Goal: Task Accomplishment & Management: Complete application form

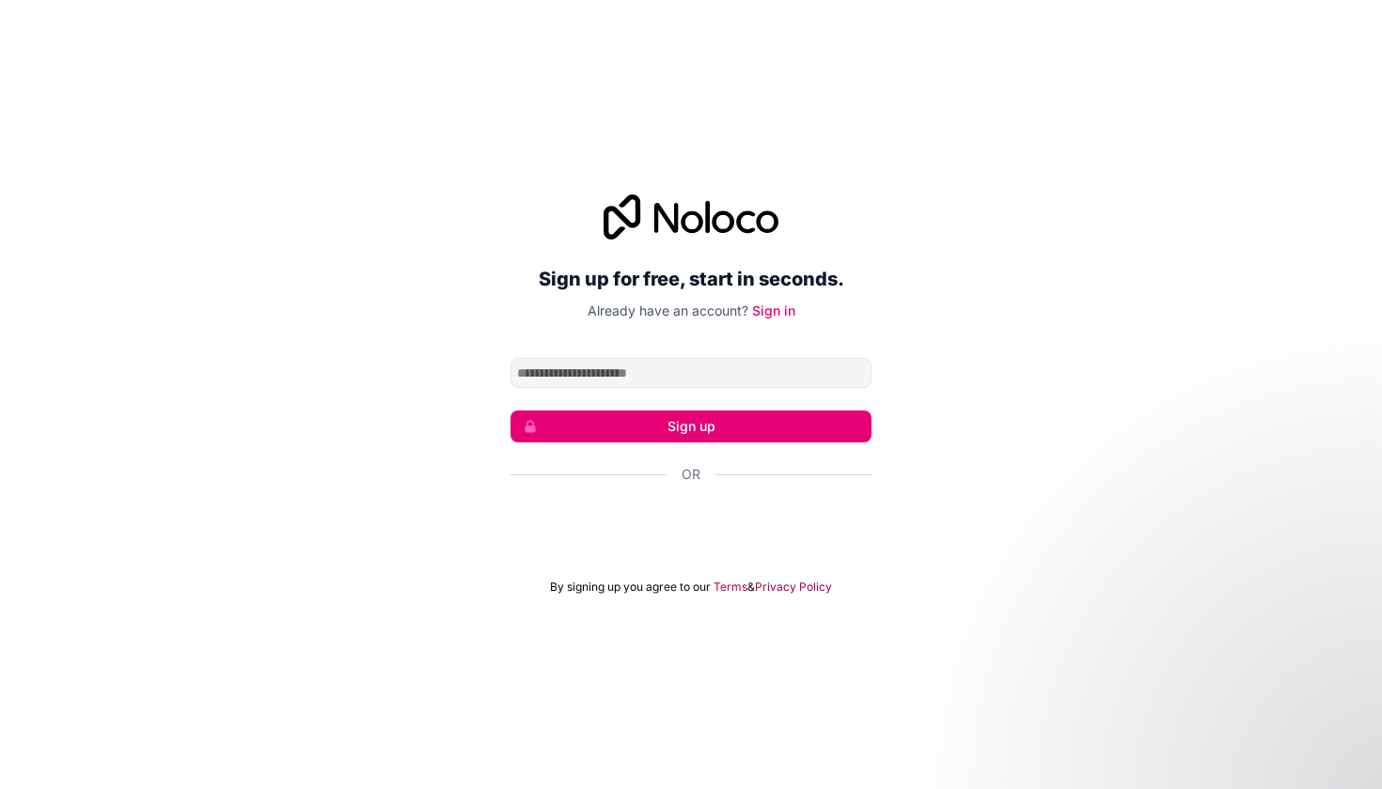
click at [703, 559] on form "Sign up Or By signing up you agree to our Terms & Privacy Policy" at bounding box center [690, 476] width 361 height 237
click at [704, 533] on div "Über Google anmelden. Wird in neuem Tab geöffnet." at bounding box center [690, 525] width 361 height 41
click at [683, 430] on button "Sign up" at bounding box center [690, 427] width 361 height 32
click at [945, 399] on div "Sign up for free, start in seconds. Already have an account? Sign in Sign up Or…" at bounding box center [691, 394] width 1382 height 453
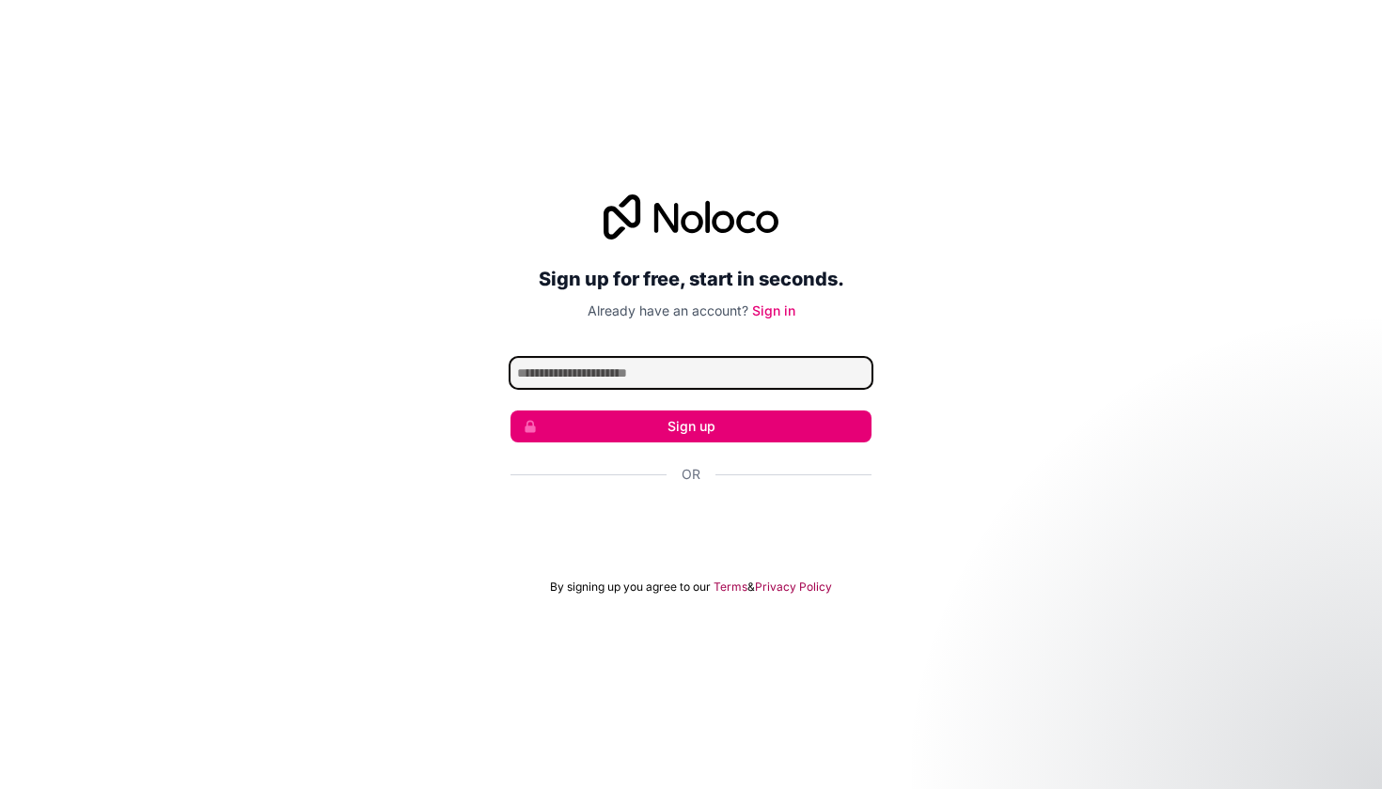
click at [777, 377] on input "Email address" at bounding box center [690, 373] width 361 height 30
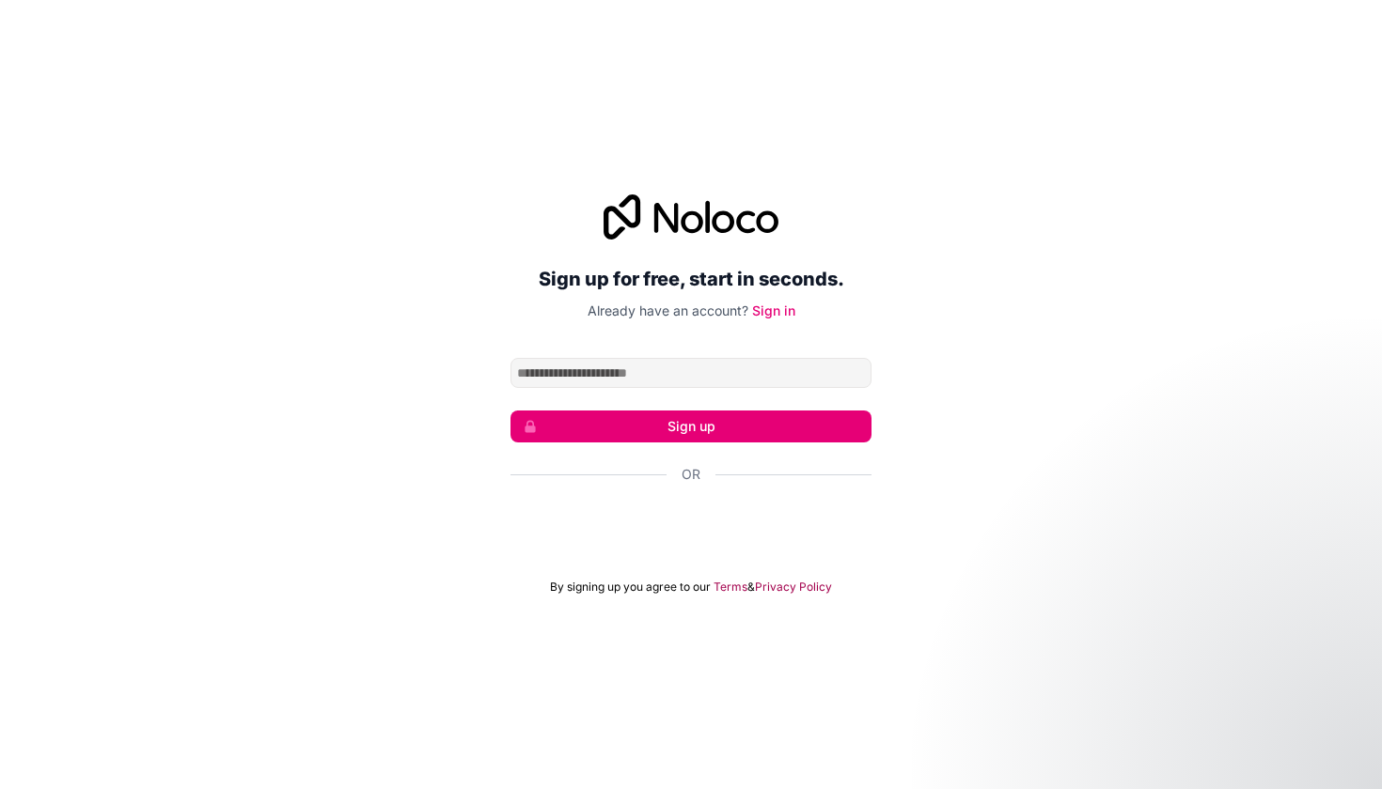
click at [774, 330] on div "Sign up for free, start in seconds. Already have an account? Sign in Sign up Or…" at bounding box center [690, 395] width 361 height 400
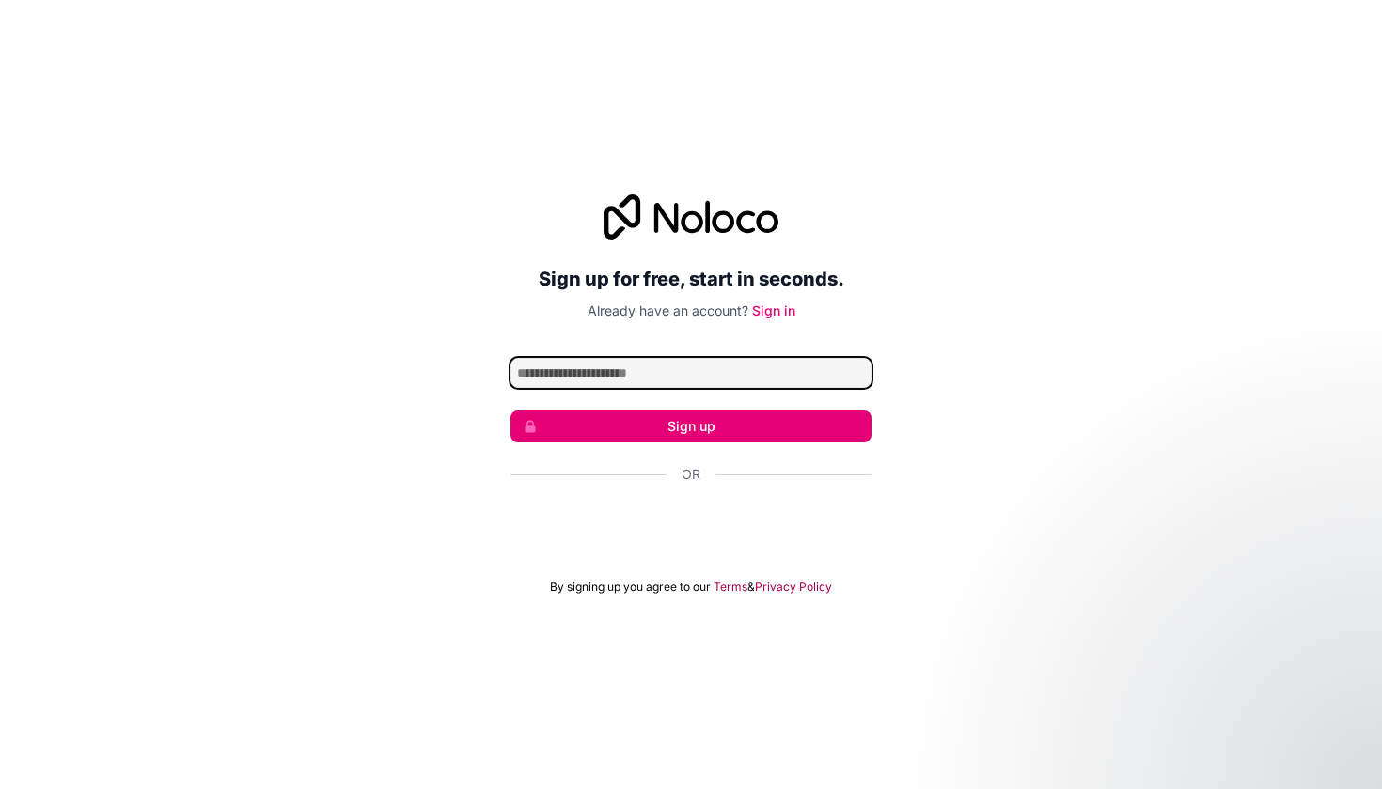
click at [733, 383] on input "Email address" at bounding box center [690, 373] width 361 height 30
type input "*"
type input "**********"
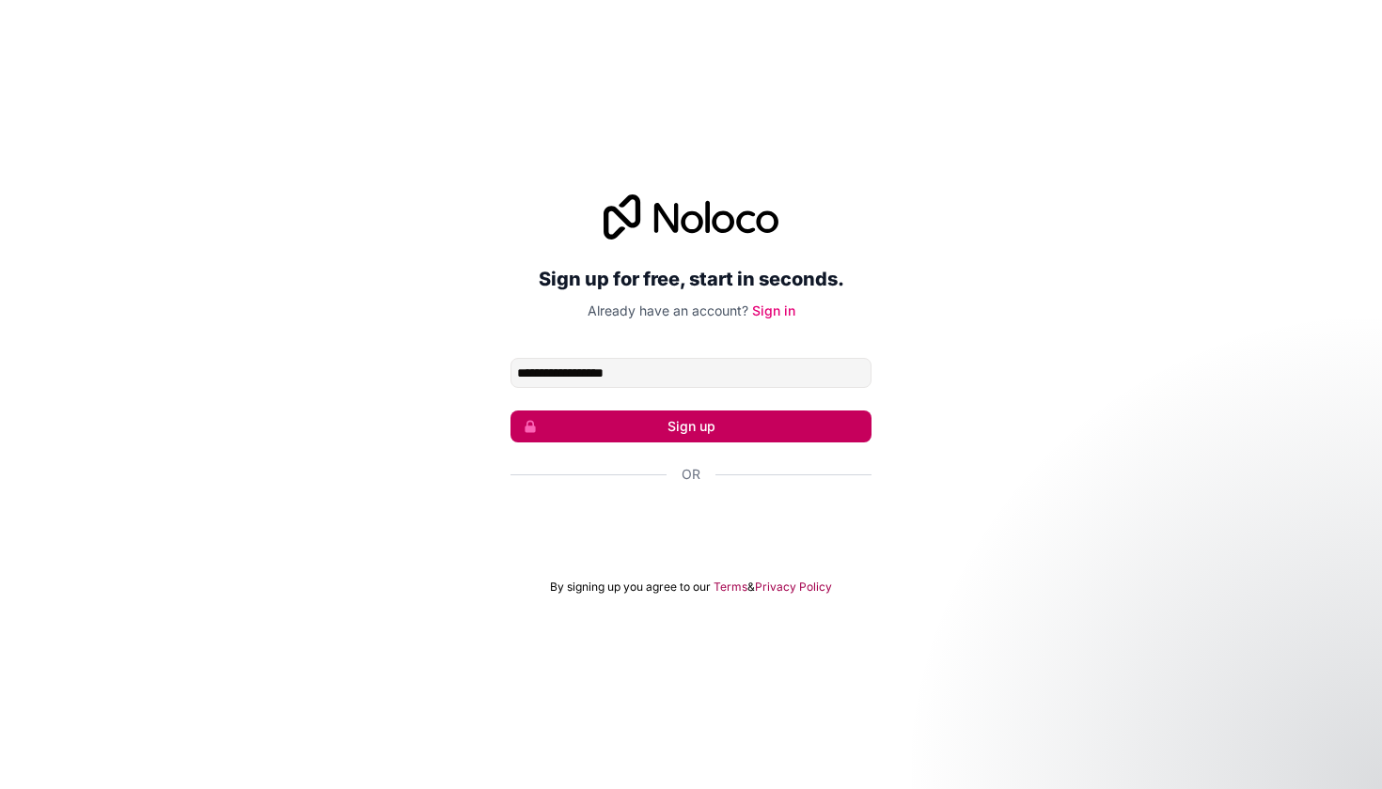
click at [756, 430] on button "Sign up" at bounding box center [690, 427] width 361 height 32
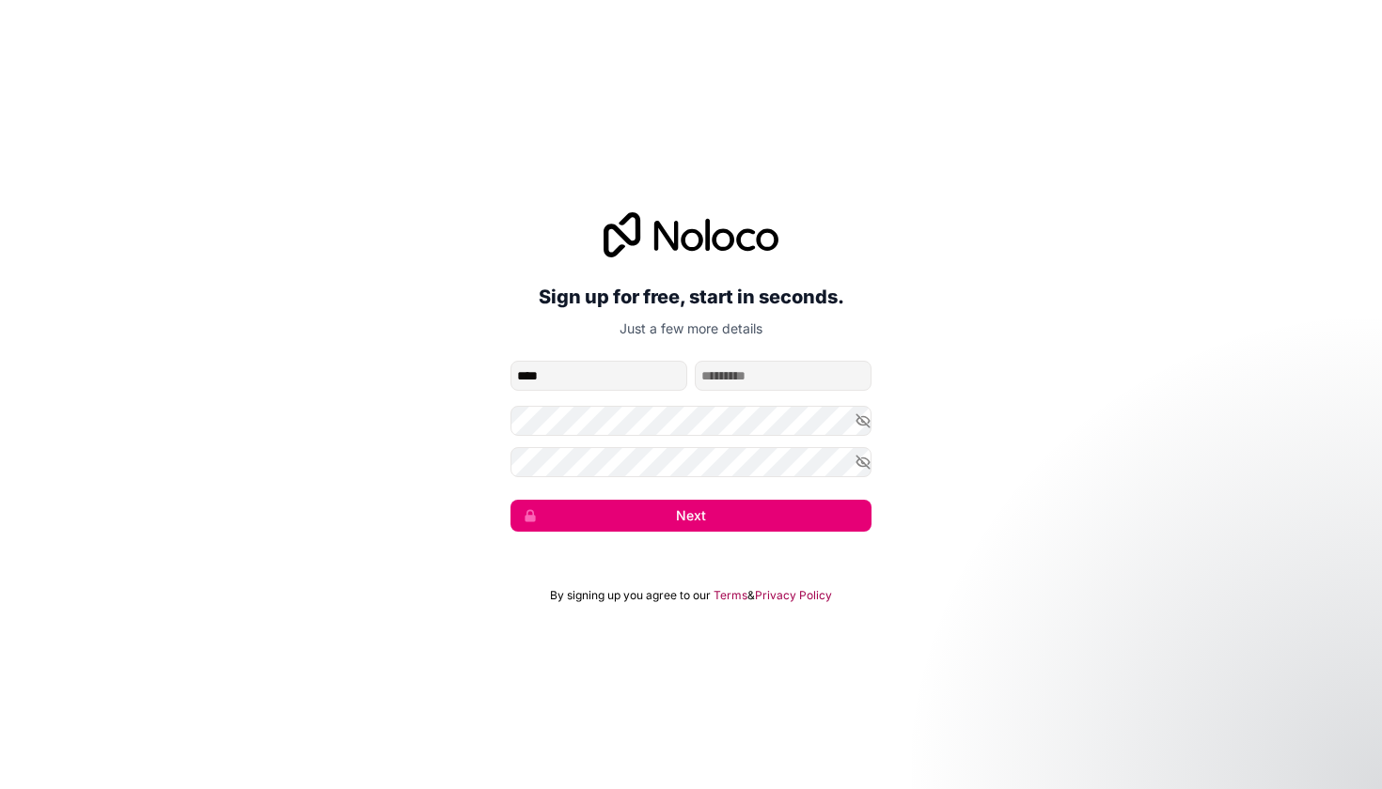
type input "****"
type input "*"
type input "*****"
click at [599, 440] on form "**********" at bounding box center [690, 446] width 361 height 171
click at [962, 484] on div "**********" at bounding box center [691, 372] width 1382 height 372
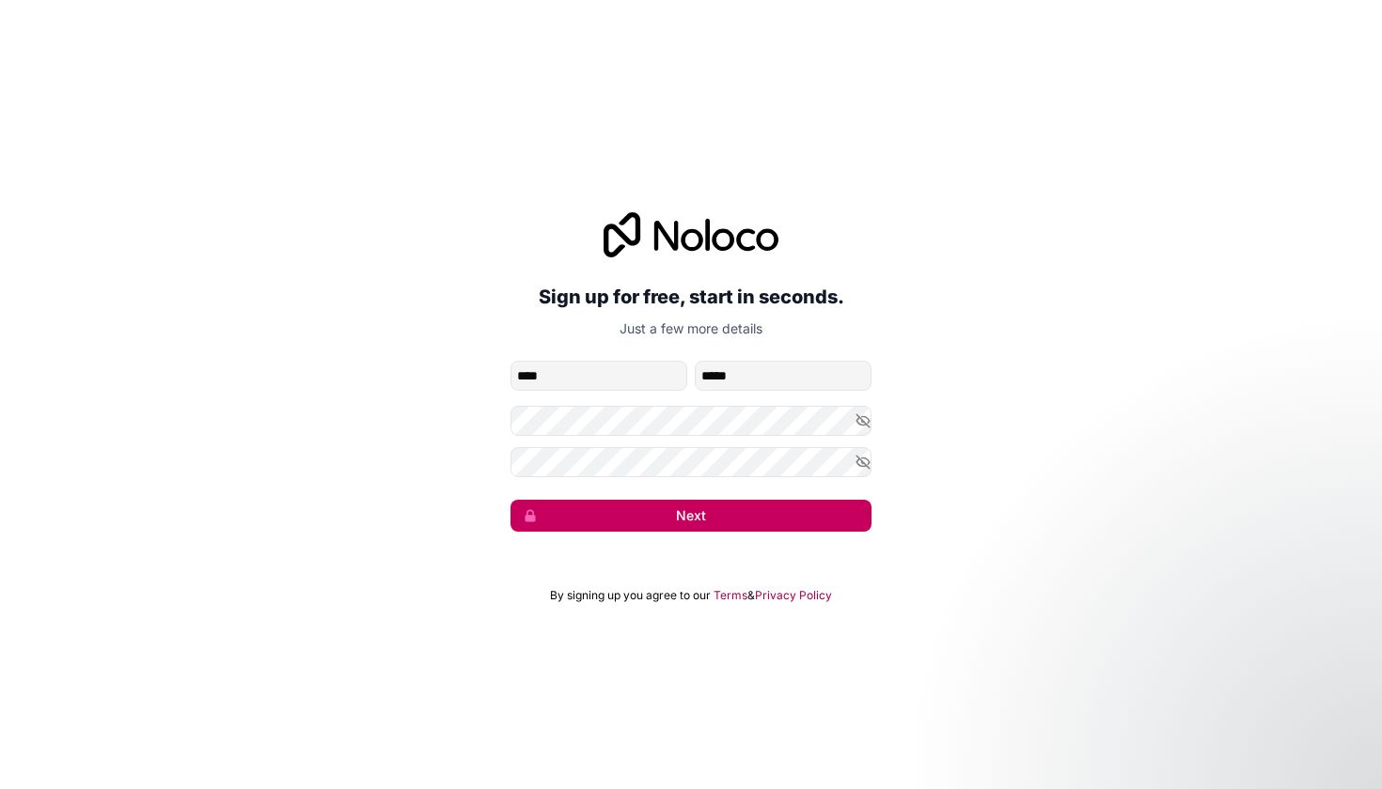
click at [774, 514] on button "Next" at bounding box center [690, 516] width 361 height 32
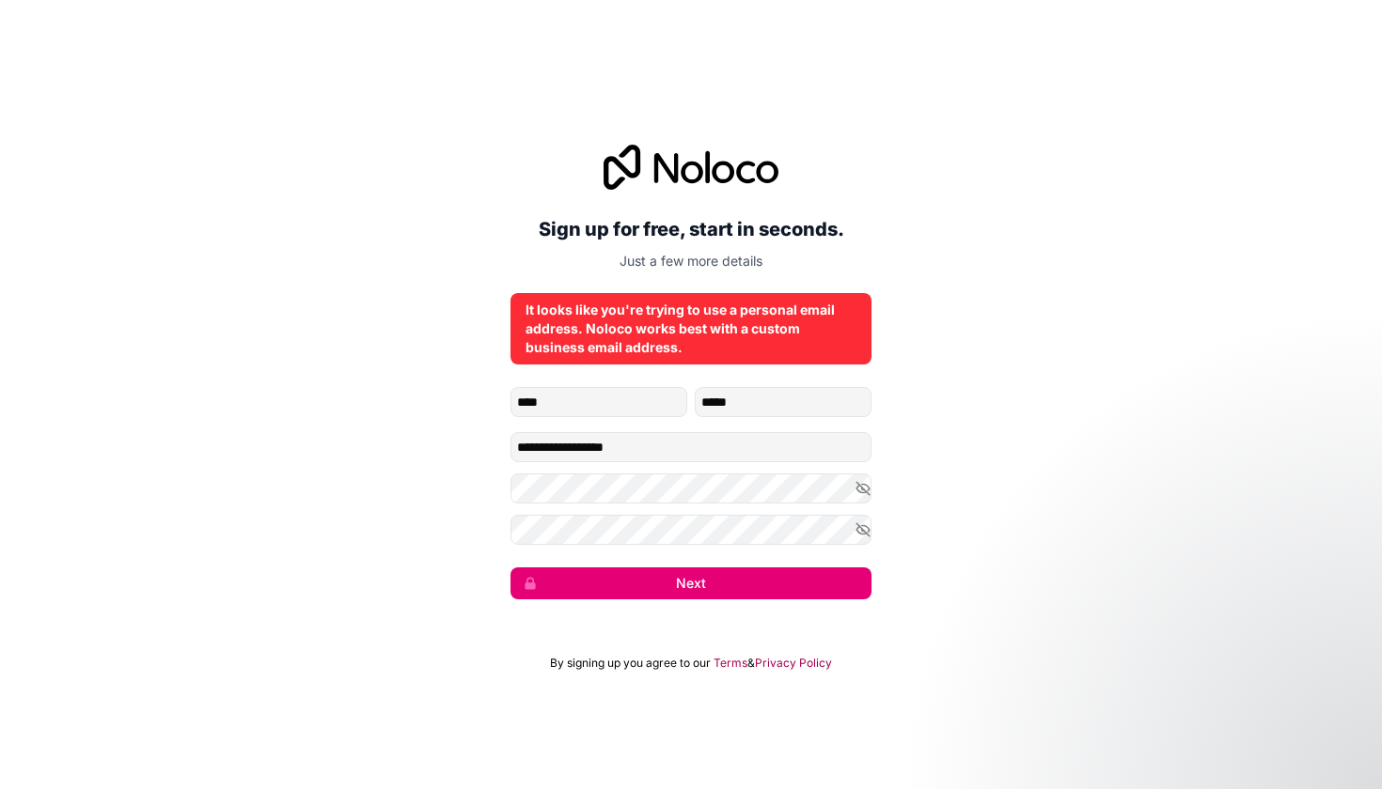
click at [627, 349] on div "It looks like you're trying to use a personal email address. Noloco works best …" at bounding box center [690, 329] width 331 height 56
click at [689, 351] on div "It looks like you're trying to use a personal email address. Noloco works best …" at bounding box center [690, 329] width 331 height 56
click at [703, 468] on form "**********" at bounding box center [690, 493] width 361 height 212
click at [669, 446] on input "**********" at bounding box center [690, 447] width 361 height 30
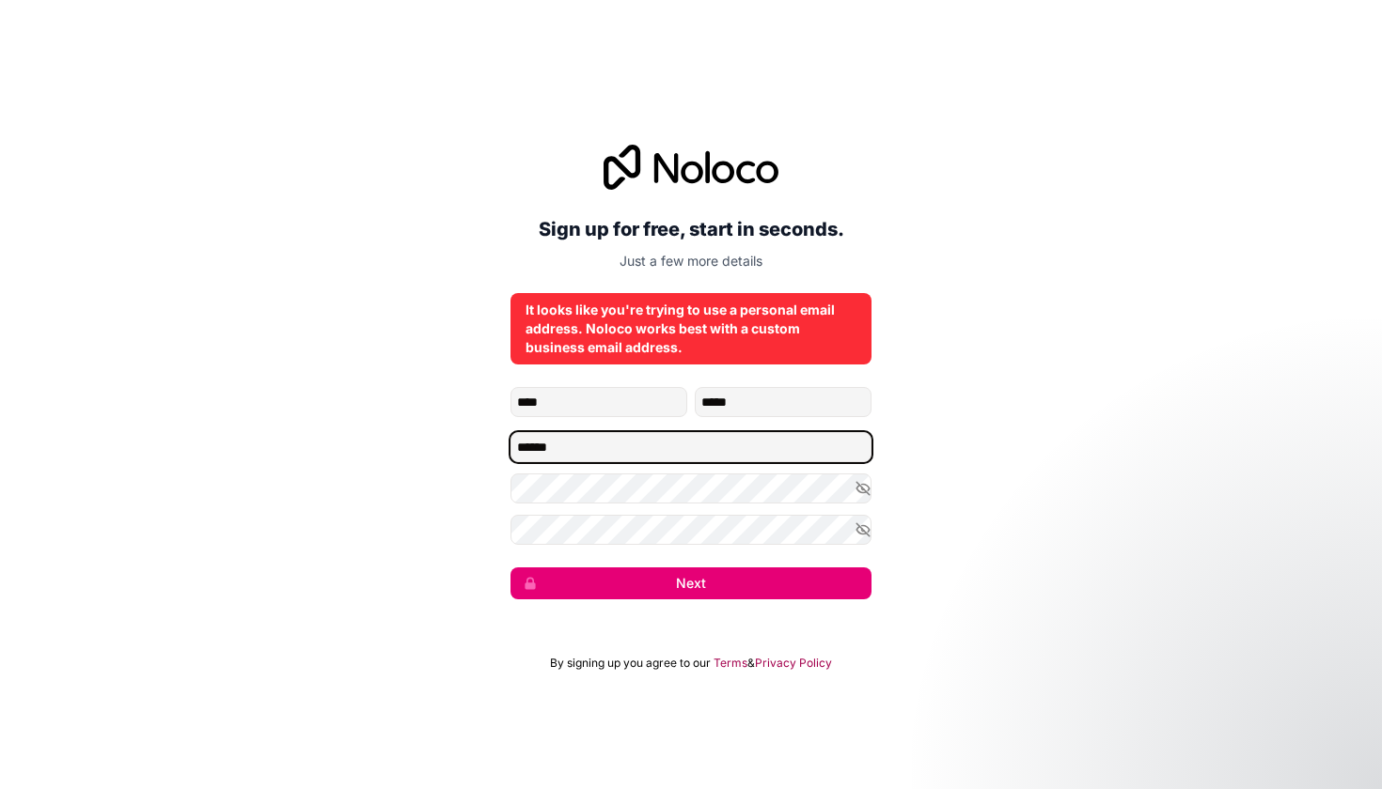
type input "*******"
type input "**********"
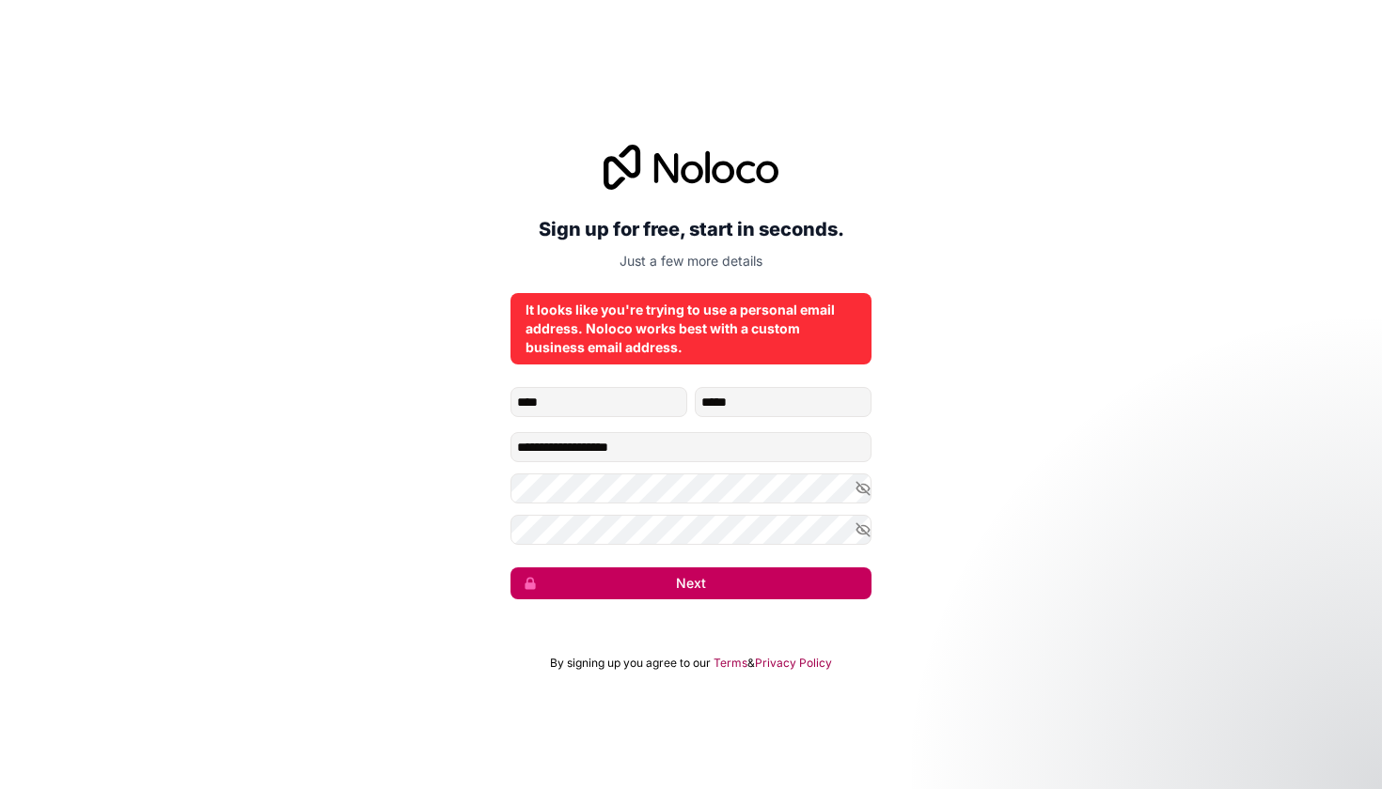
click at [673, 583] on button "Next" at bounding box center [690, 584] width 361 height 32
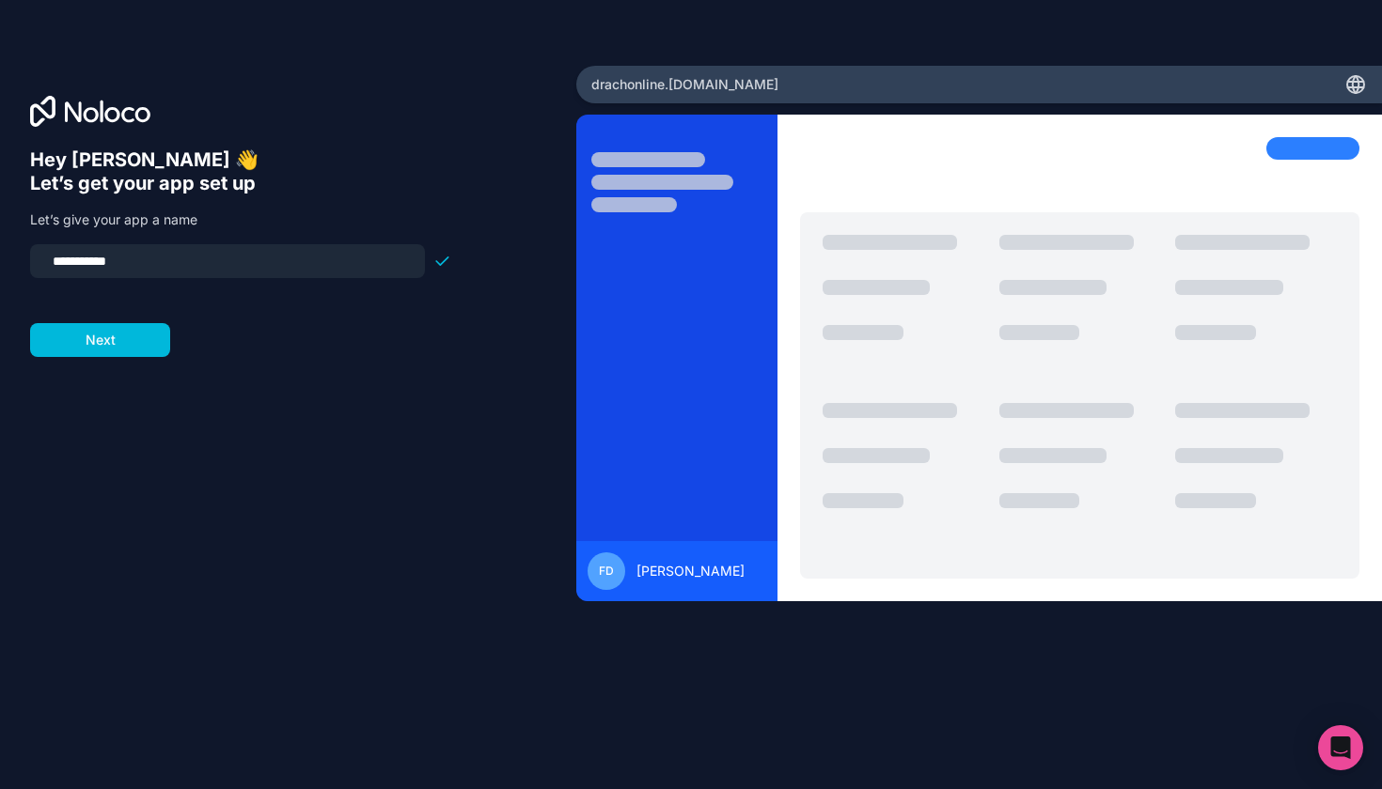
drag, startPoint x: 211, startPoint y: 264, endPoint x: 16, endPoint y: 267, distance: 194.6
click at [16, 267] on div "**********" at bounding box center [288, 395] width 576 height 658
type input "*********"
click at [138, 347] on button "Next" at bounding box center [100, 340] width 140 height 34
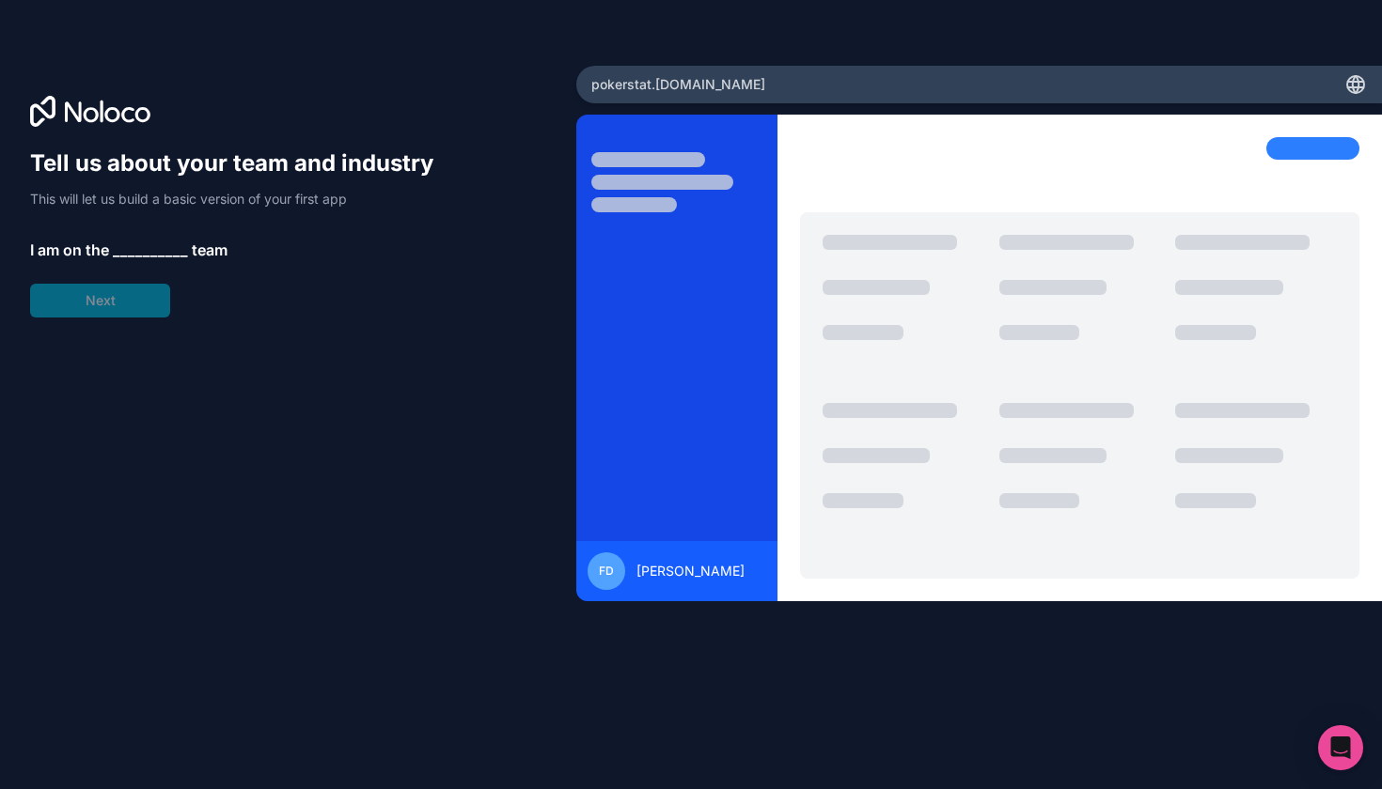
click at [148, 254] on span "__________" at bounding box center [150, 250] width 75 height 23
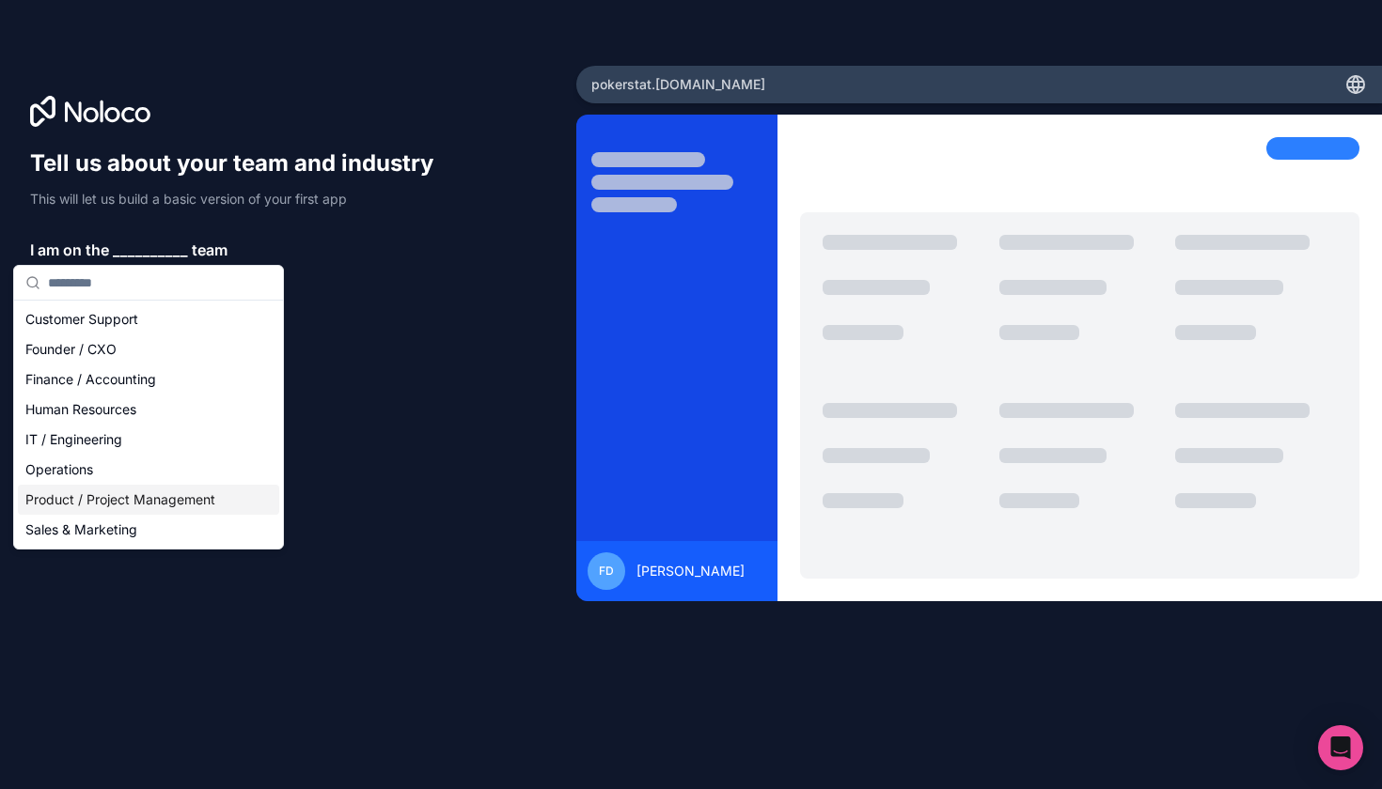
click at [216, 501] on div "Product / Project Management" at bounding box center [148, 500] width 261 height 30
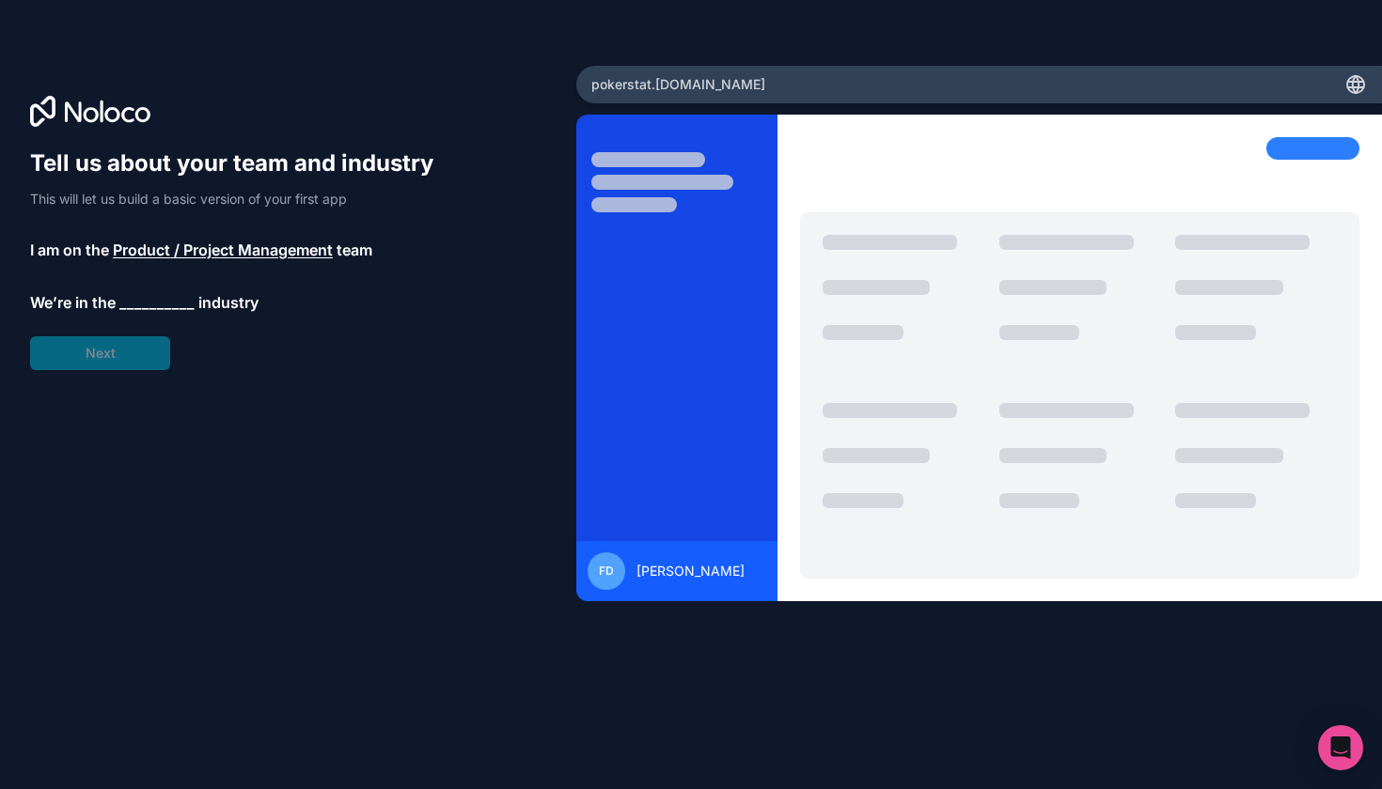
click at [184, 239] on span "Product / Project Management" at bounding box center [223, 250] width 220 height 23
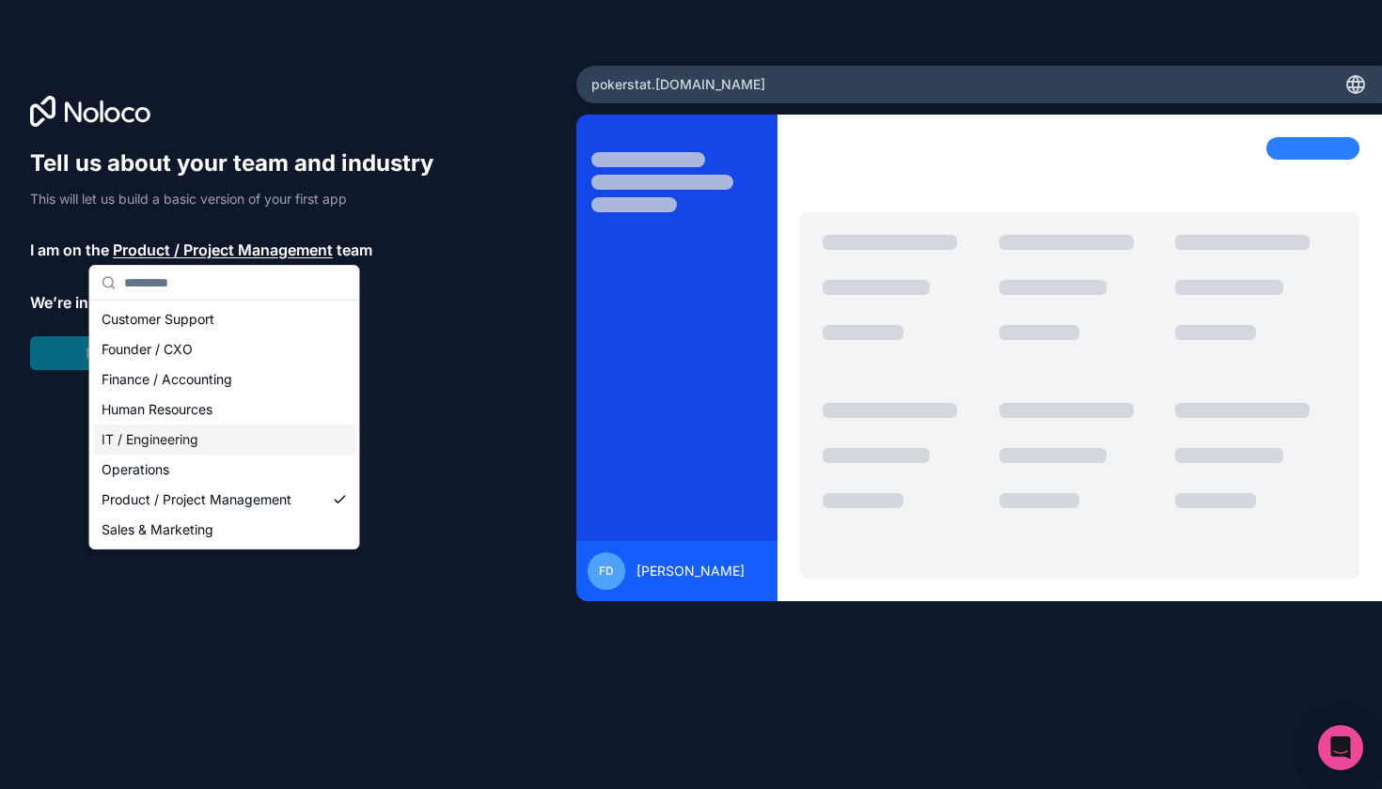
click at [269, 432] on div "IT / Engineering" at bounding box center [224, 440] width 261 height 30
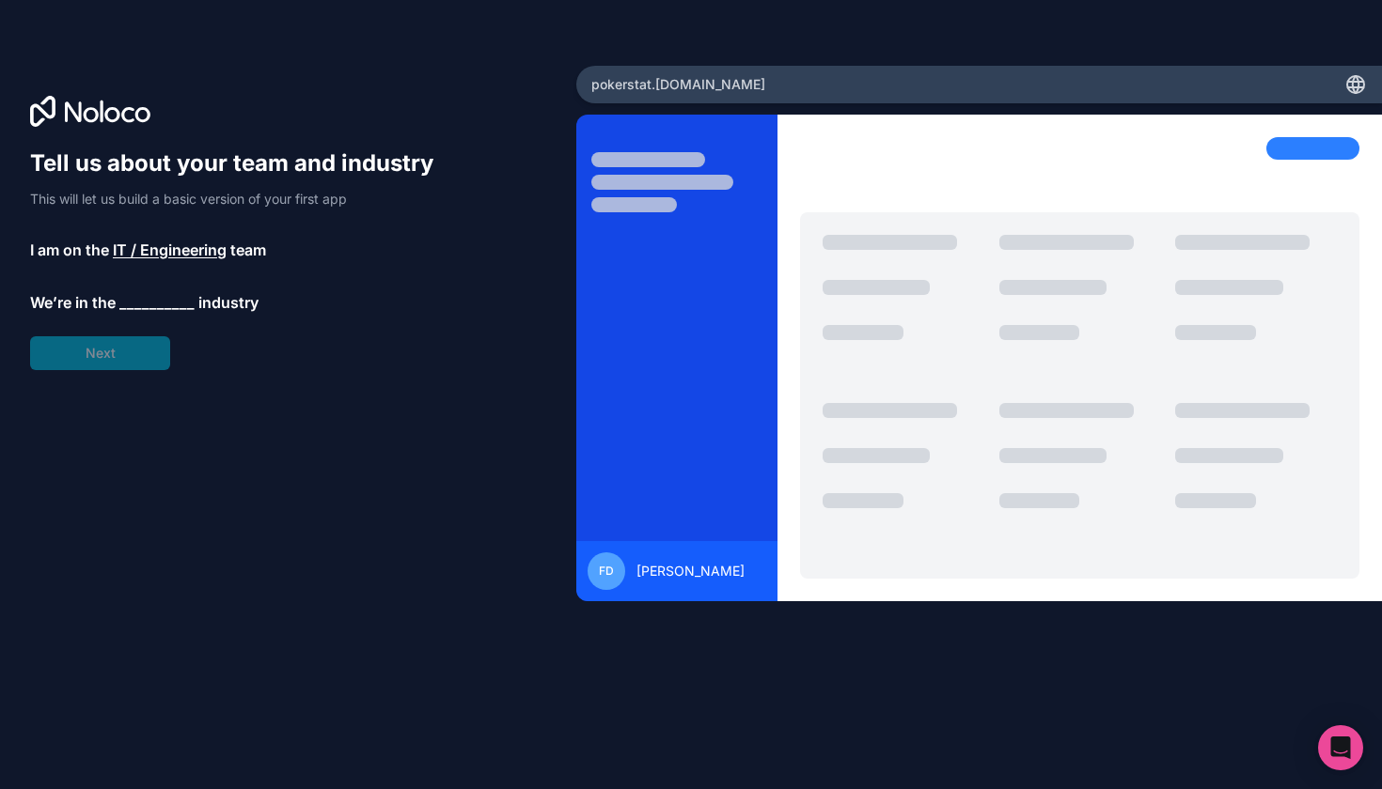
click at [171, 302] on span "__________" at bounding box center [156, 302] width 75 height 23
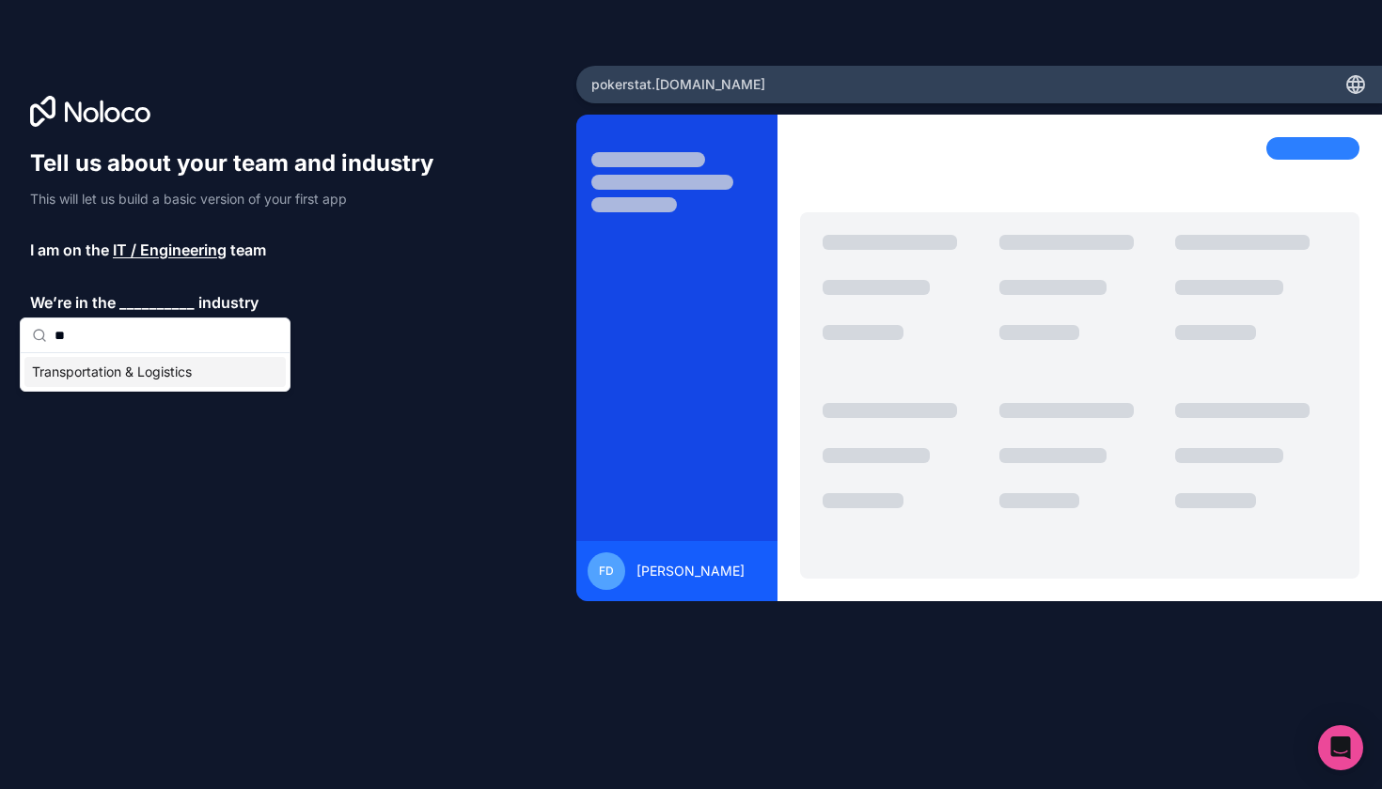
type input "*"
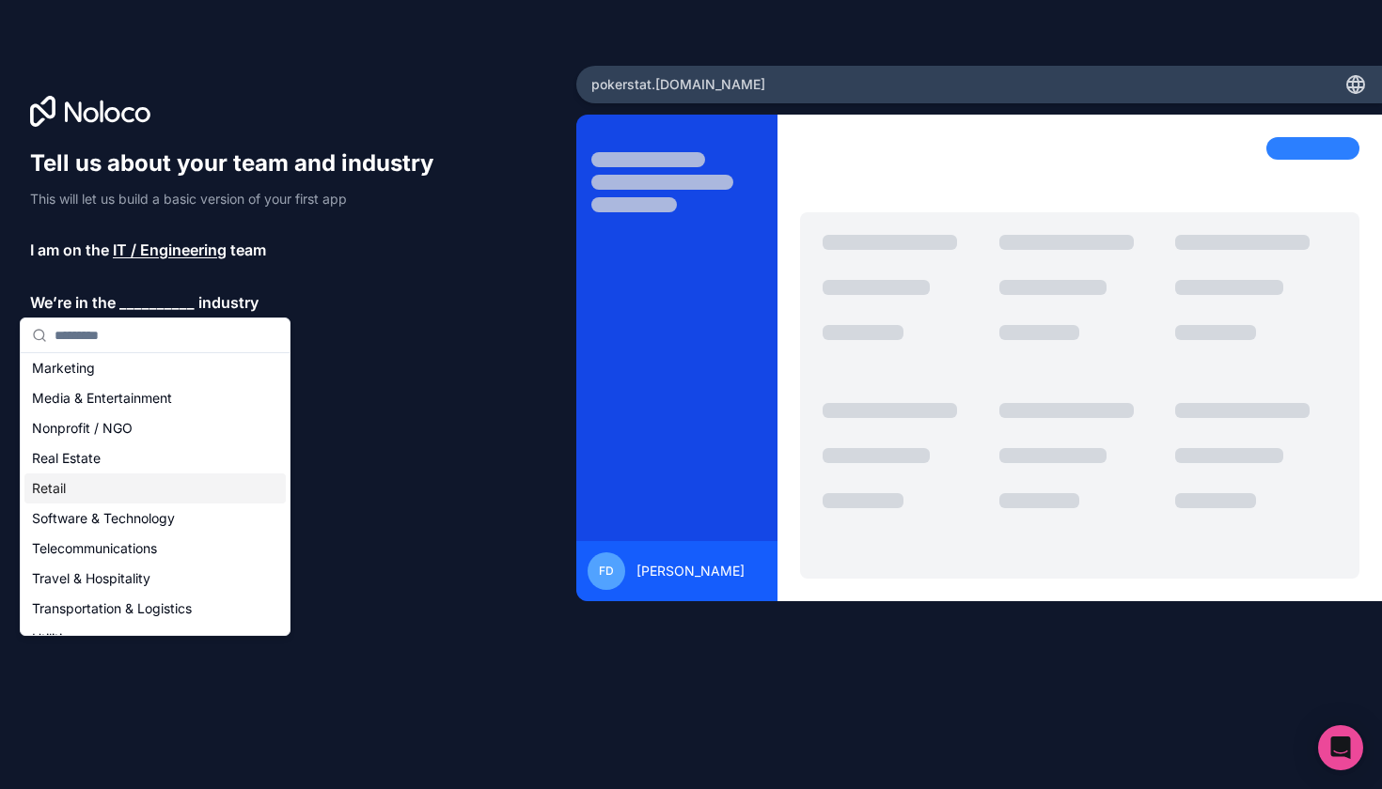
scroll to position [313, 0]
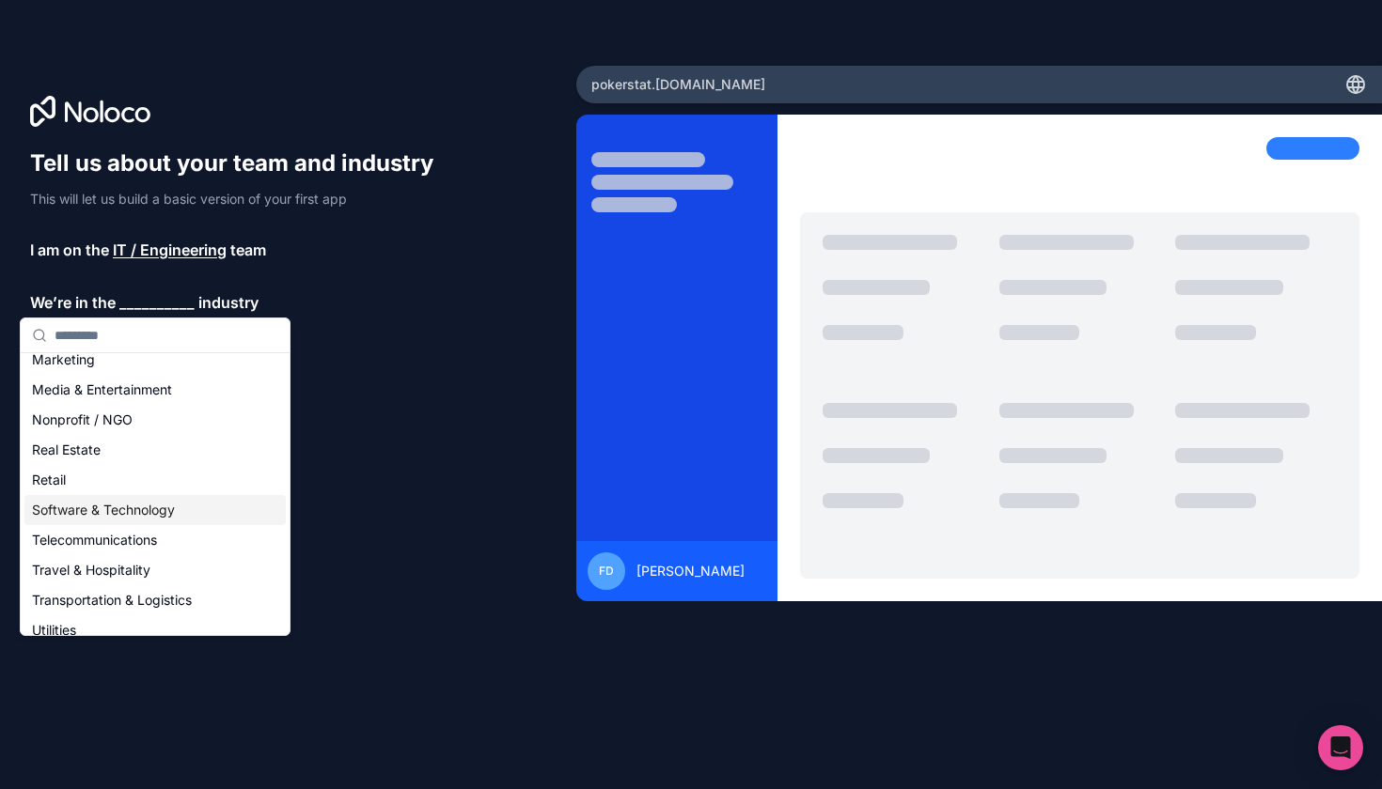
click at [135, 508] on div "Software & Technology" at bounding box center [154, 510] width 261 height 30
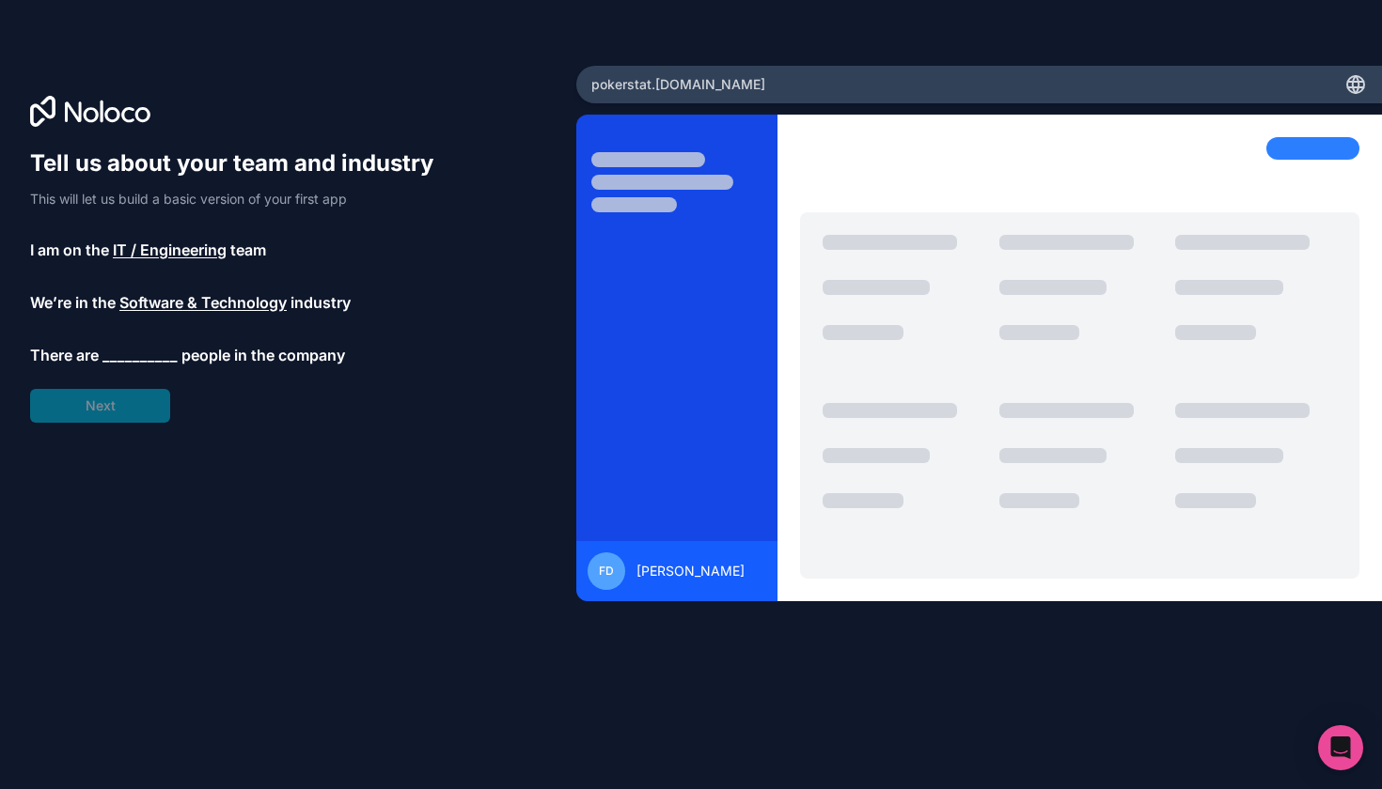
click at [154, 357] on span "__________" at bounding box center [139, 355] width 75 height 23
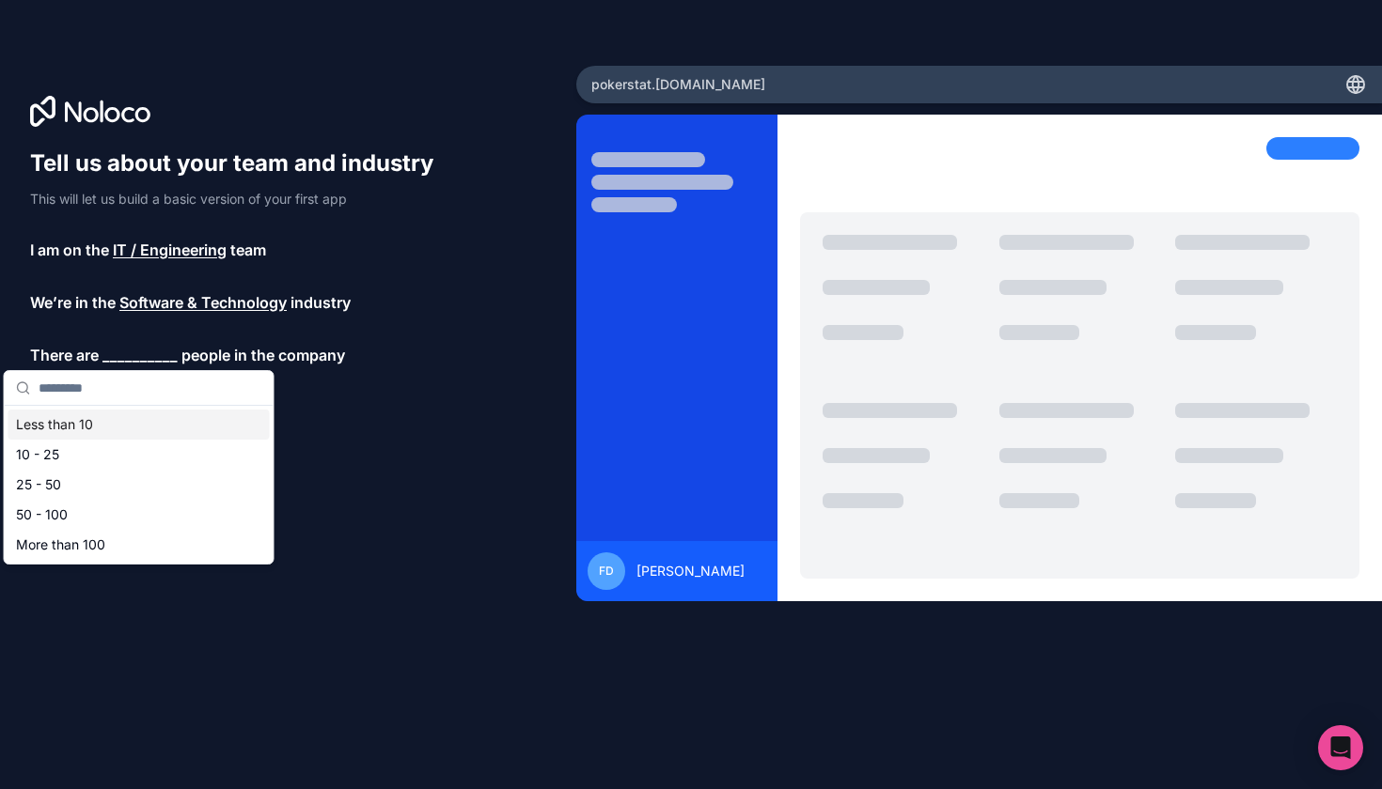
click at [153, 429] on div "Less than 10" at bounding box center [138, 425] width 261 height 30
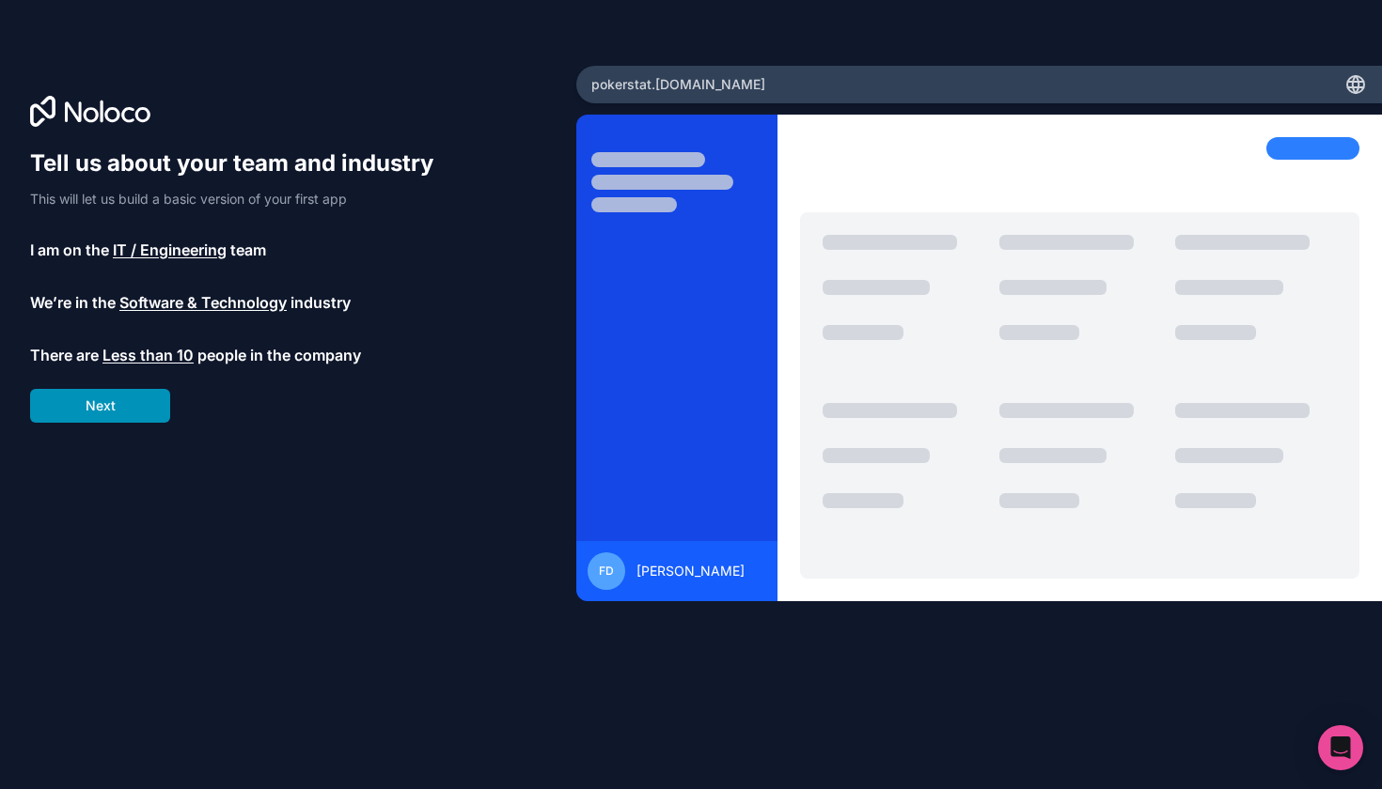
click at [119, 395] on button "Next" at bounding box center [100, 406] width 140 height 34
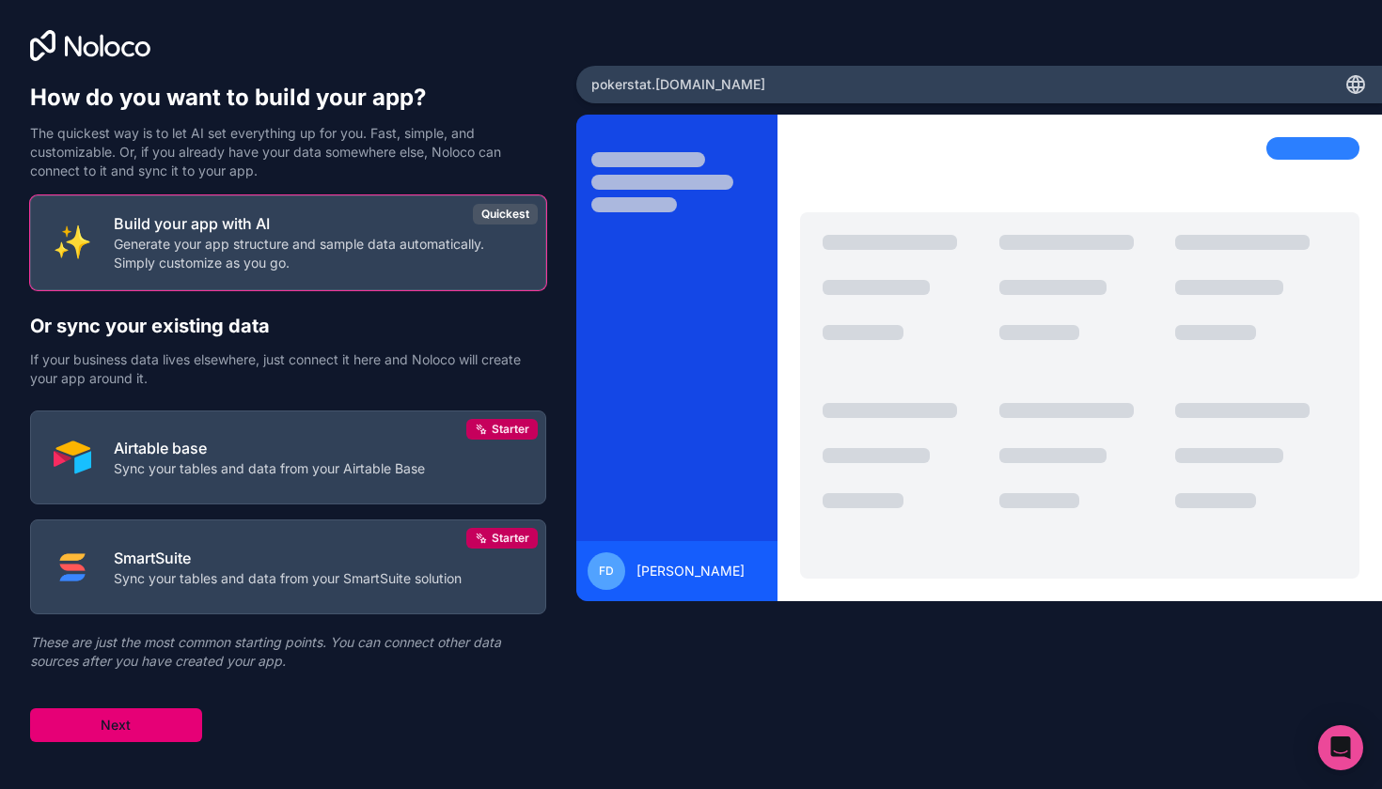
click at [137, 741] on button "Next" at bounding box center [116, 726] width 172 height 34
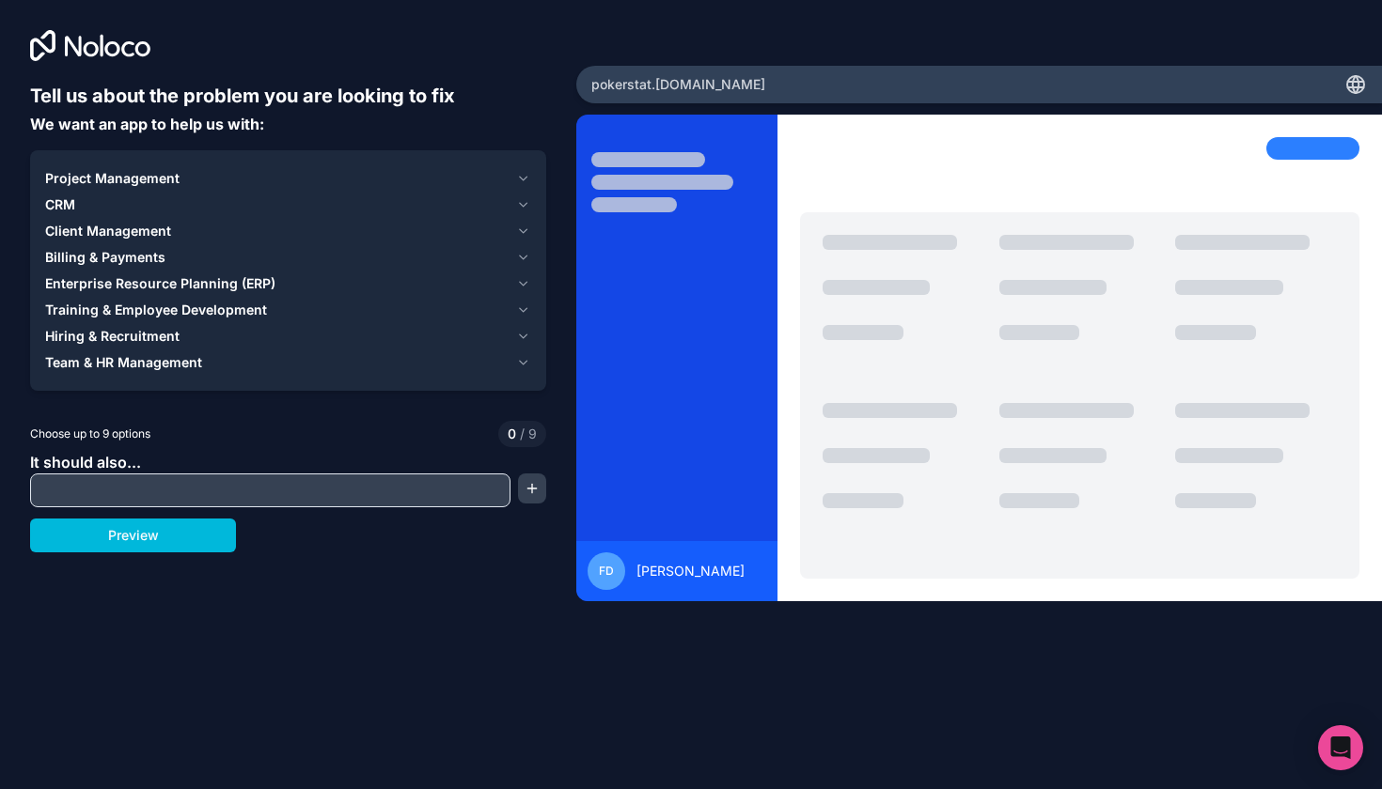
click at [163, 476] on div at bounding box center [270, 491] width 480 height 34
click at [208, 163] on div "Project Management CRM Client Management Billing & Payments Enterprise Resource…" at bounding box center [288, 270] width 516 height 241
click at [208, 167] on button "Project Management" at bounding box center [288, 178] width 486 height 26
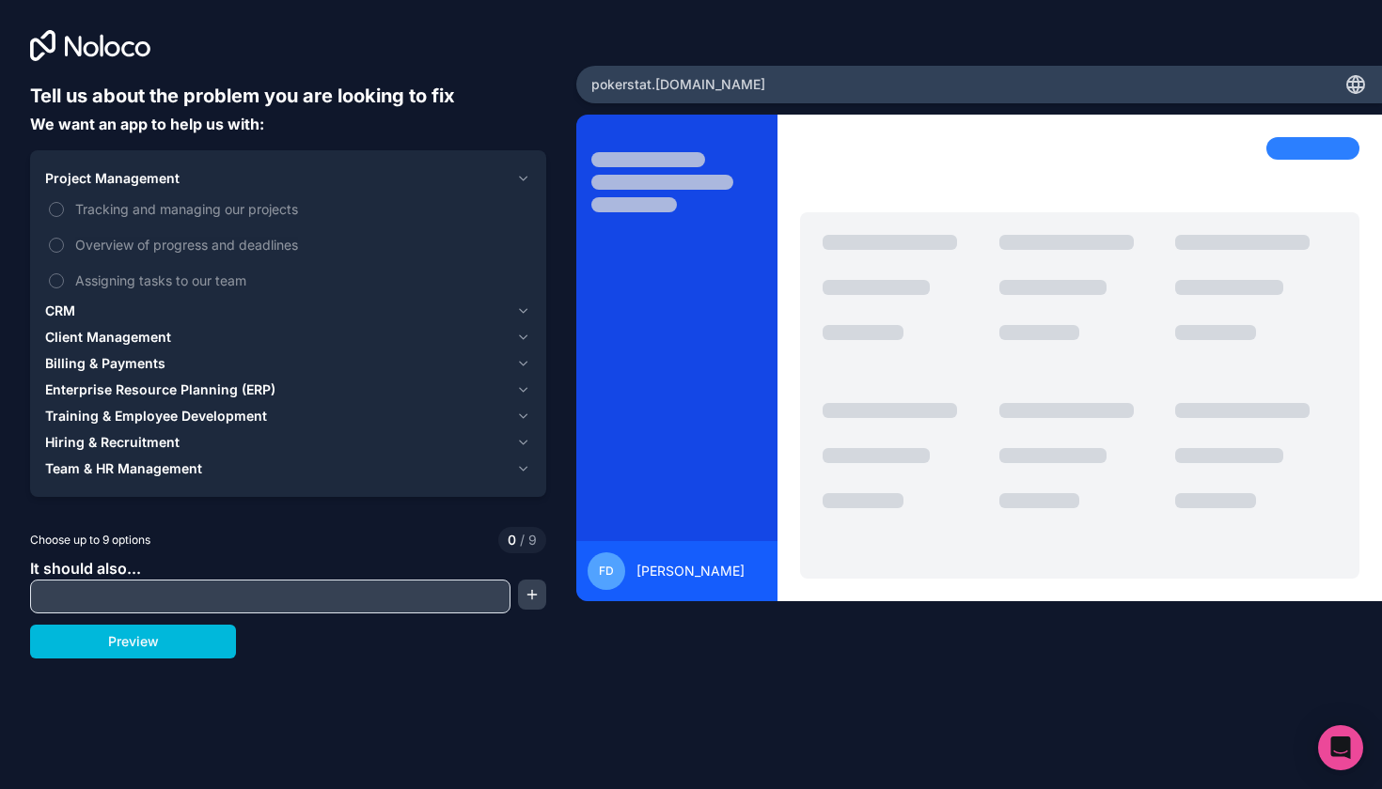
click at [208, 177] on div "Project Management" at bounding box center [276, 178] width 463 height 19
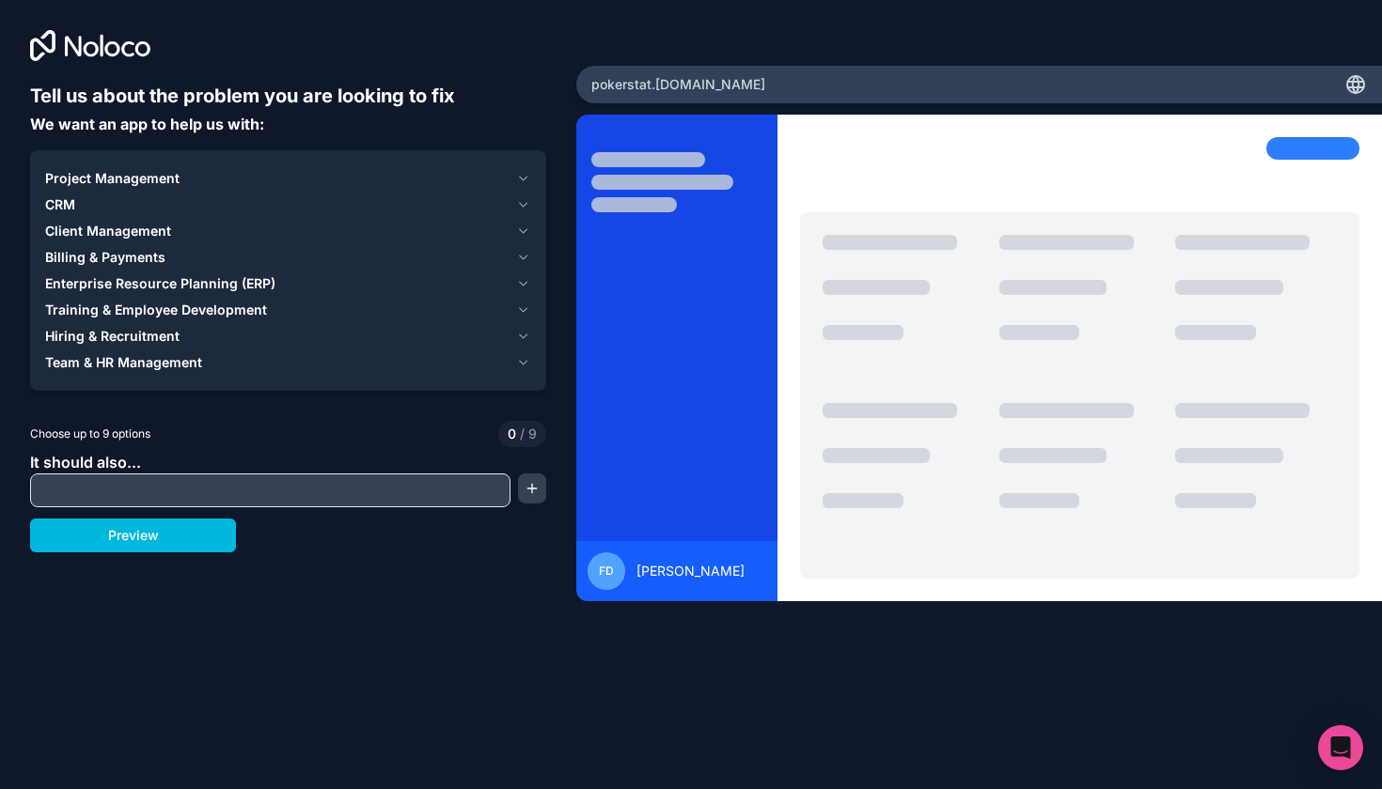
click at [201, 185] on div "Project Management" at bounding box center [276, 178] width 463 height 19
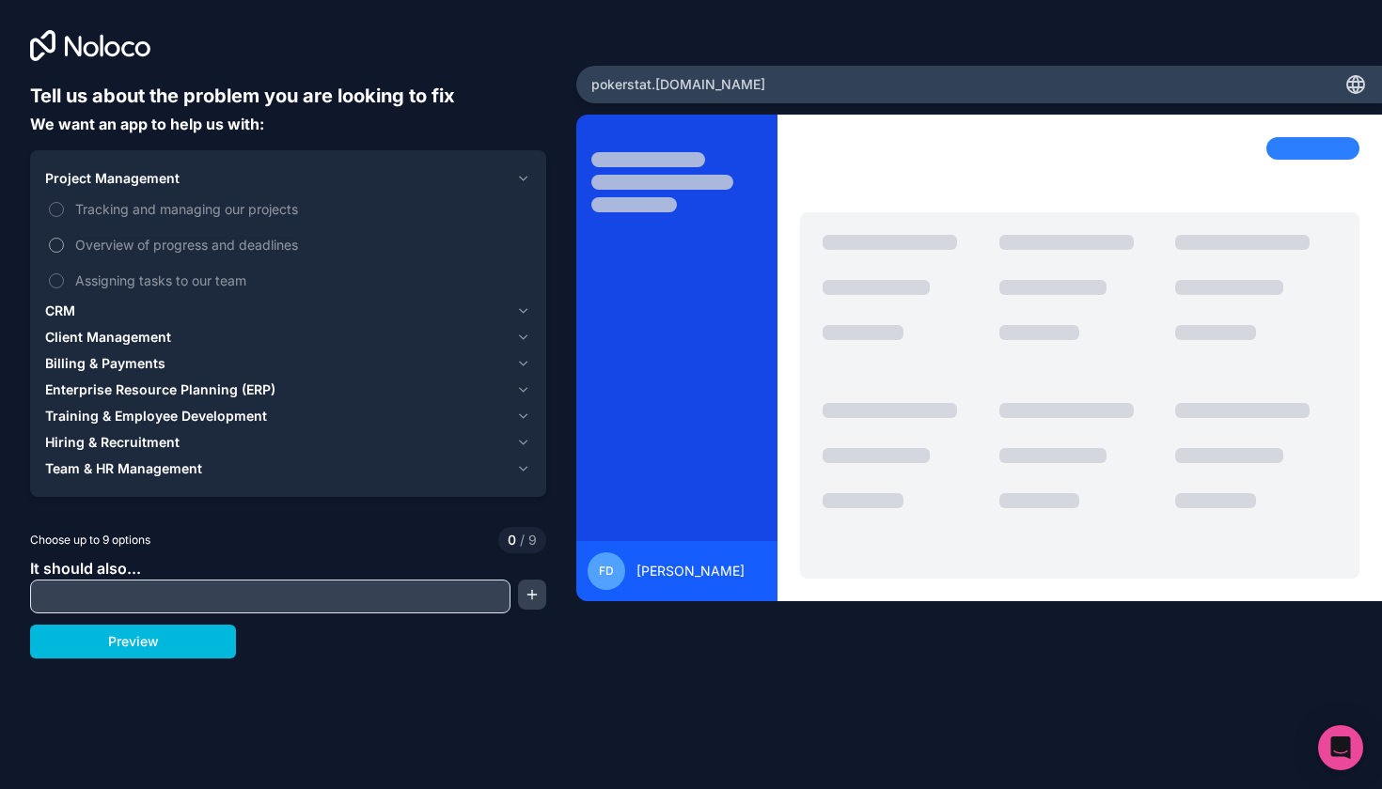
click at [104, 244] on span "Overview of progress and deadlines" at bounding box center [301, 245] width 452 height 20
click at [64, 244] on button "Overview of progress and deadlines" at bounding box center [56, 245] width 15 height 15
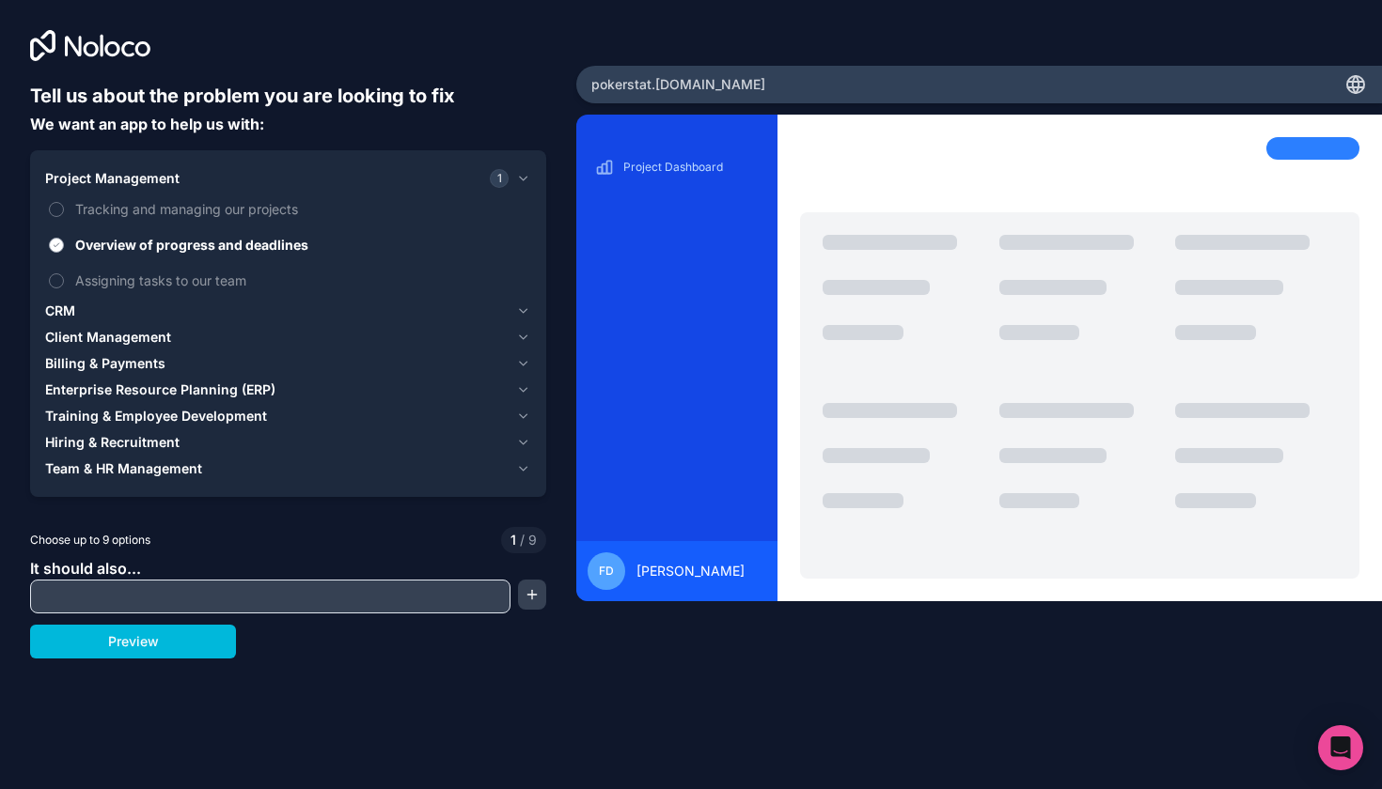
click at [140, 243] on span "Overview of progress and deadlines" at bounding box center [301, 245] width 452 height 20
click at [64, 243] on button "Overview of progress and deadlines" at bounding box center [56, 245] width 15 height 15
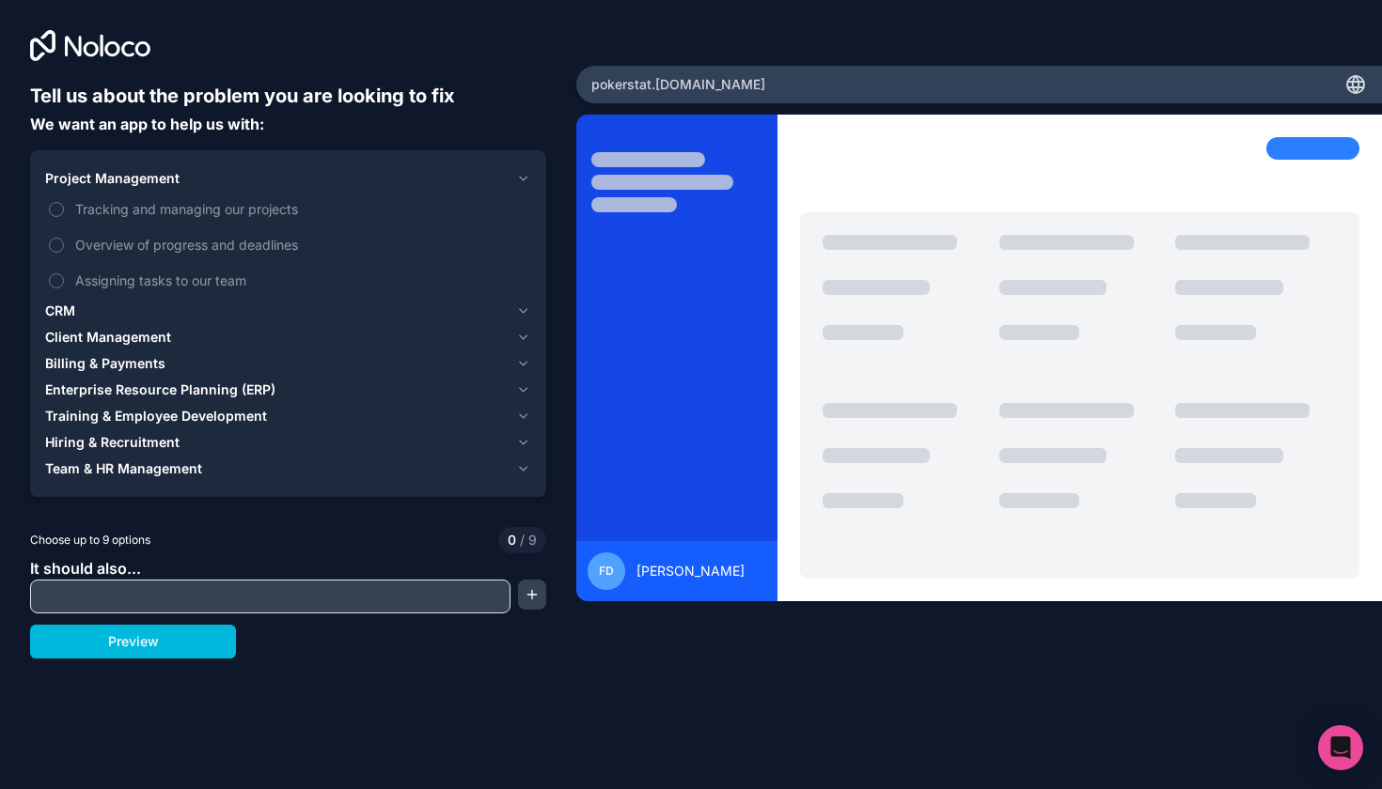
click at [118, 183] on span "Project Management" at bounding box center [112, 178] width 134 height 19
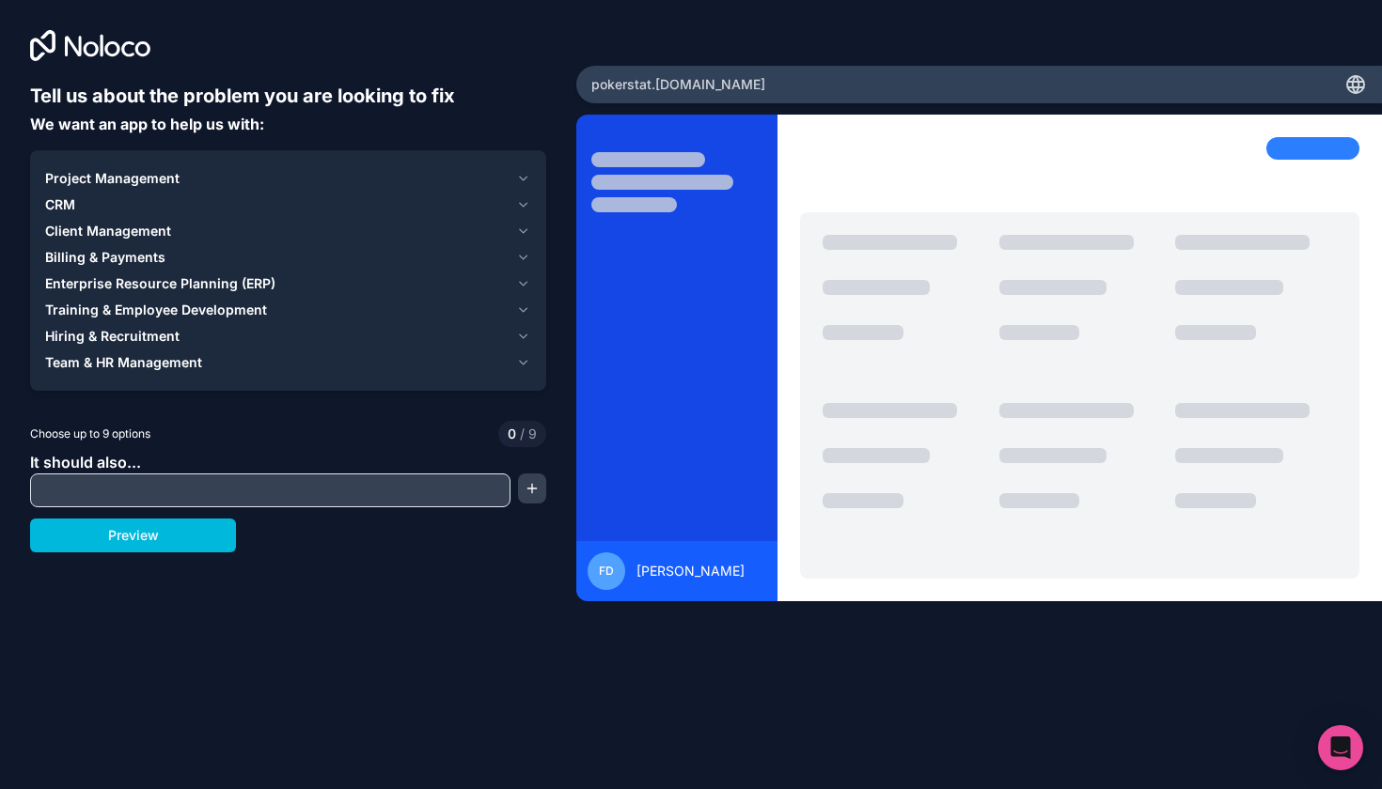
click at [115, 493] on input "text" at bounding box center [270, 490] width 471 height 26
click at [172, 369] on span "Team & HR Management" at bounding box center [123, 362] width 157 height 19
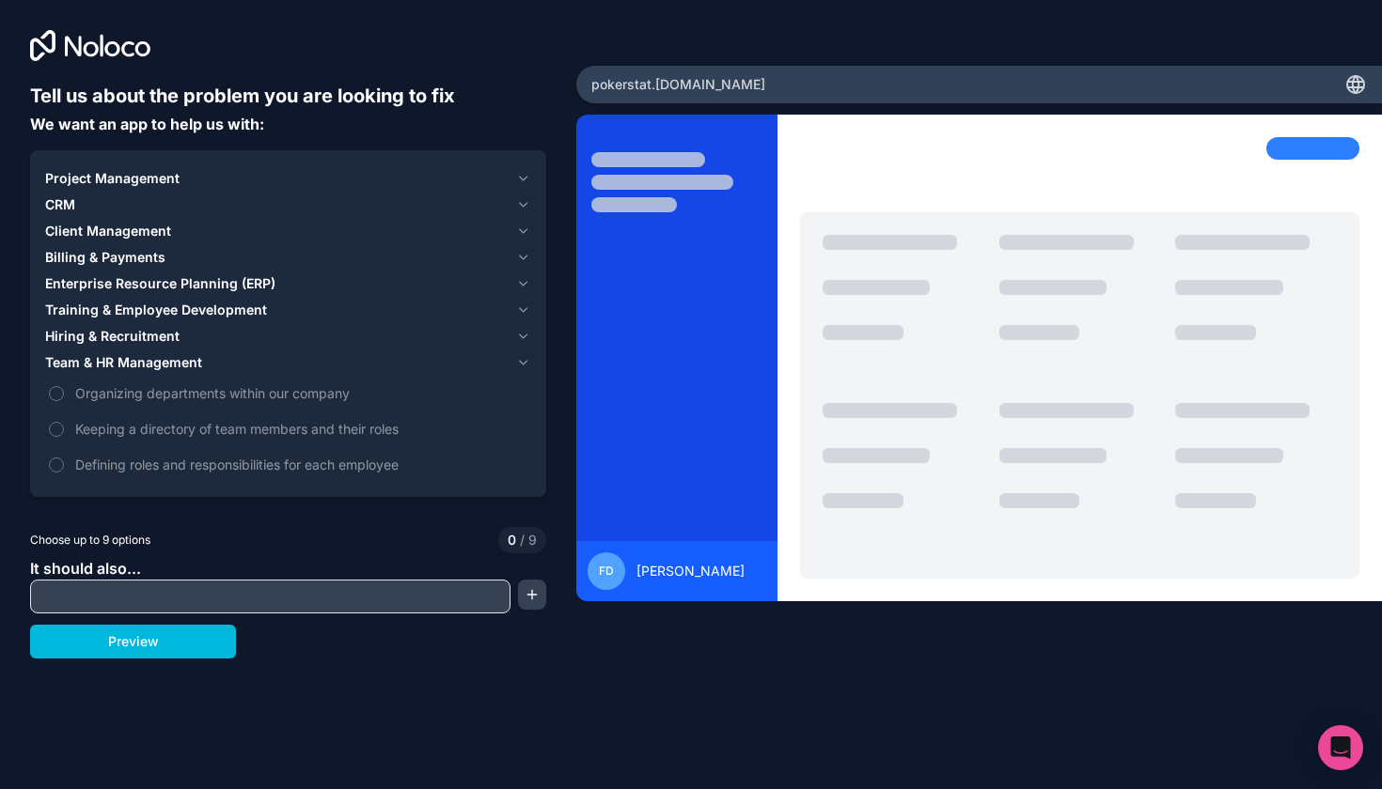
click at [172, 369] on span "Team & HR Management" at bounding box center [123, 362] width 157 height 19
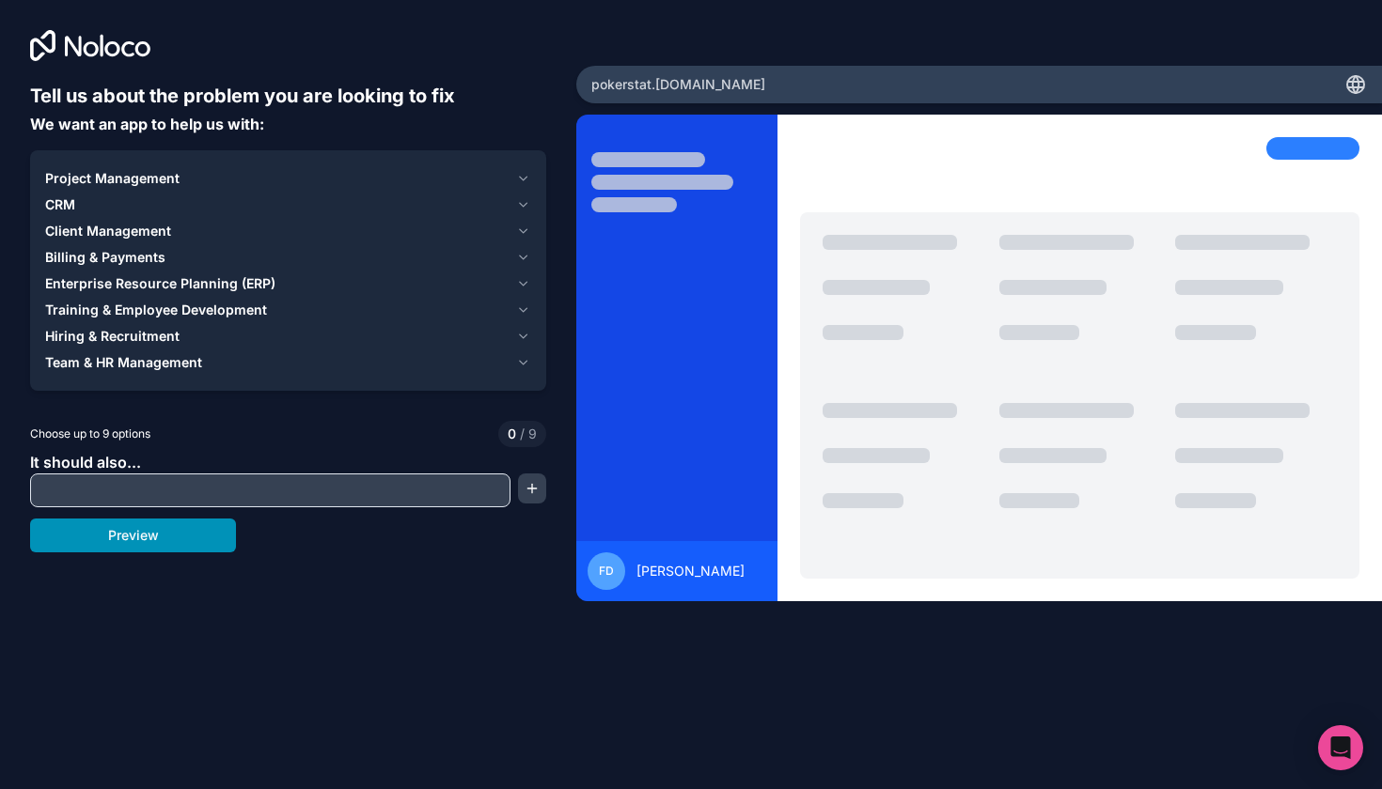
click at [151, 542] on button "Preview" at bounding box center [133, 536] width 206 height 34
click at [132, 376] on div "Project Management CRM Client Management Billing & Payments Enterprise Resource…" at bounding box center [288, 270] width 516 height 241
click at [132, 373] on button "Team & HR Management" at bounding box center [288, 363] width 486 height 26
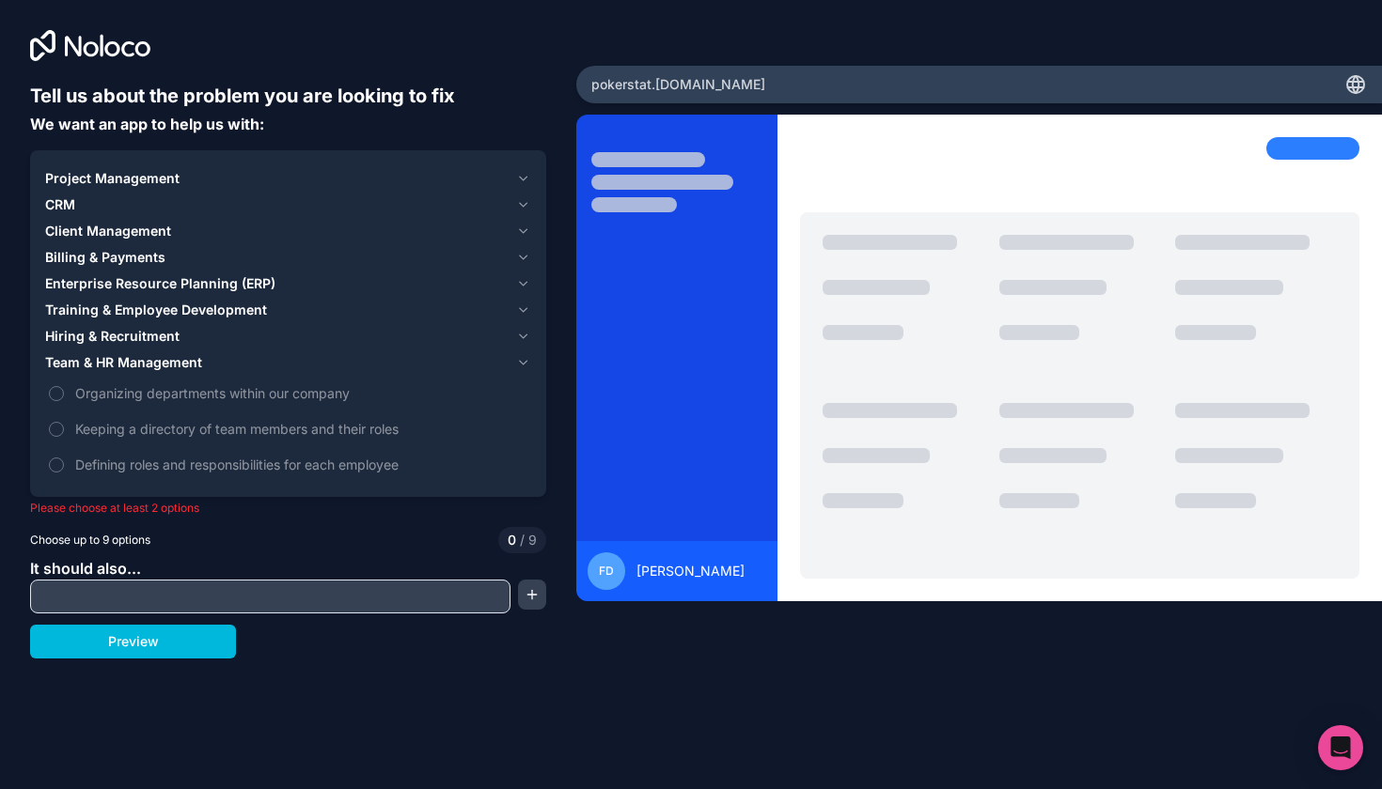
click at [132, 368] on span "Team & HR Management" at bounding box center [123, 362] width 157 height 19
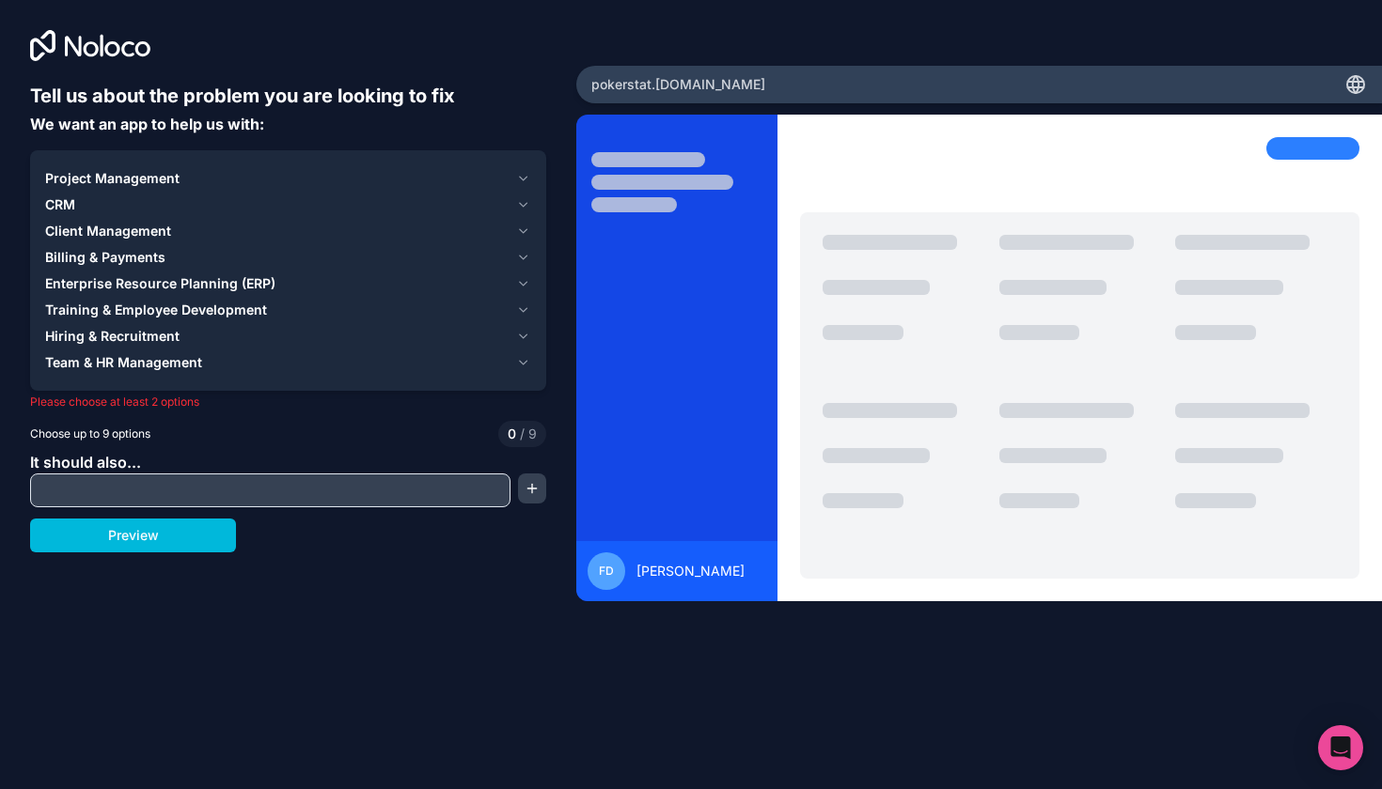
click at [133, 285] on span "Enterprise Resource Planning (ERP)" at bounding box center [160, 283] width 230 height 19
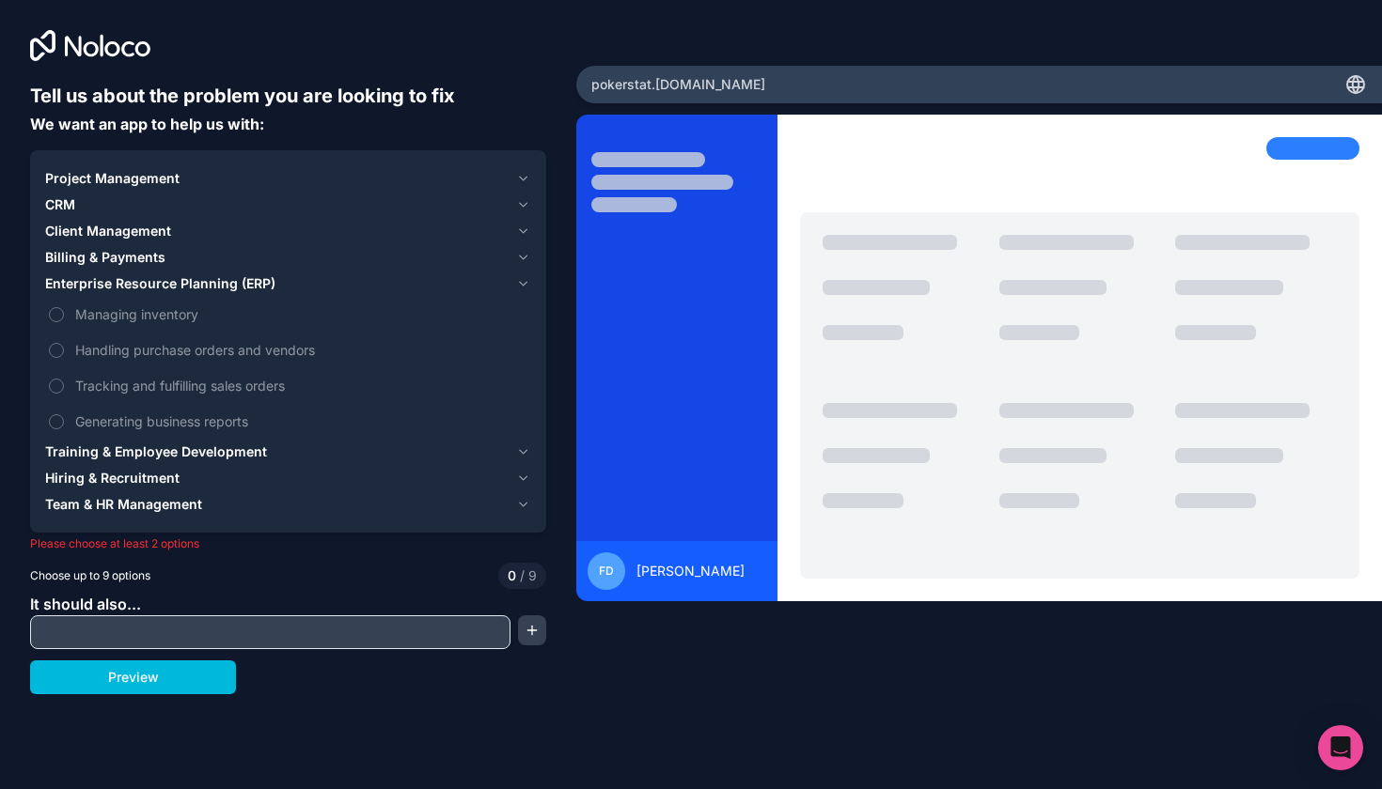
click at [133, 285] on span "Enterprise Resource Planning (ERP)" at bounding box center [160, 283] width 230 height 19
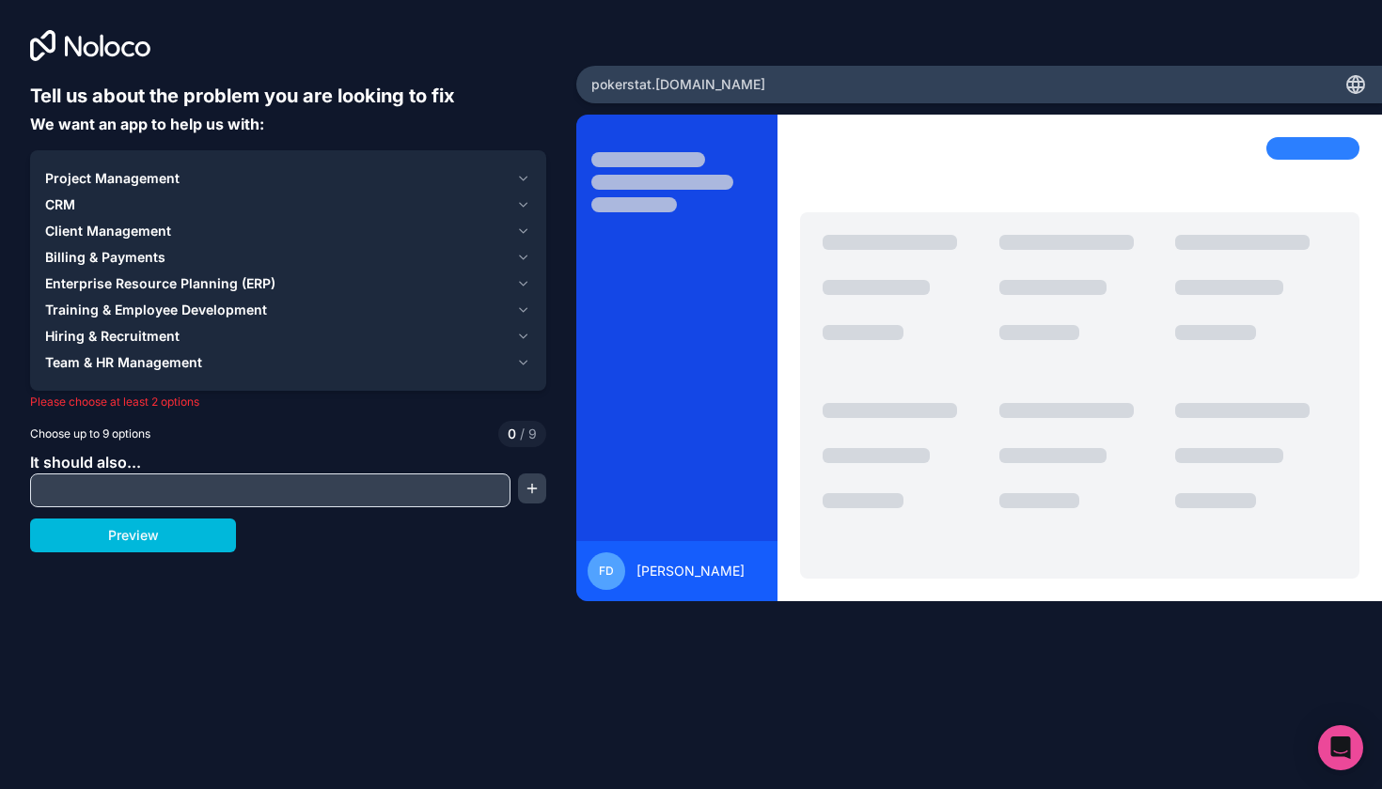
click at [133, 266] on span "Billing & Payments" at bounding box center [105, 257] width 120 height 19
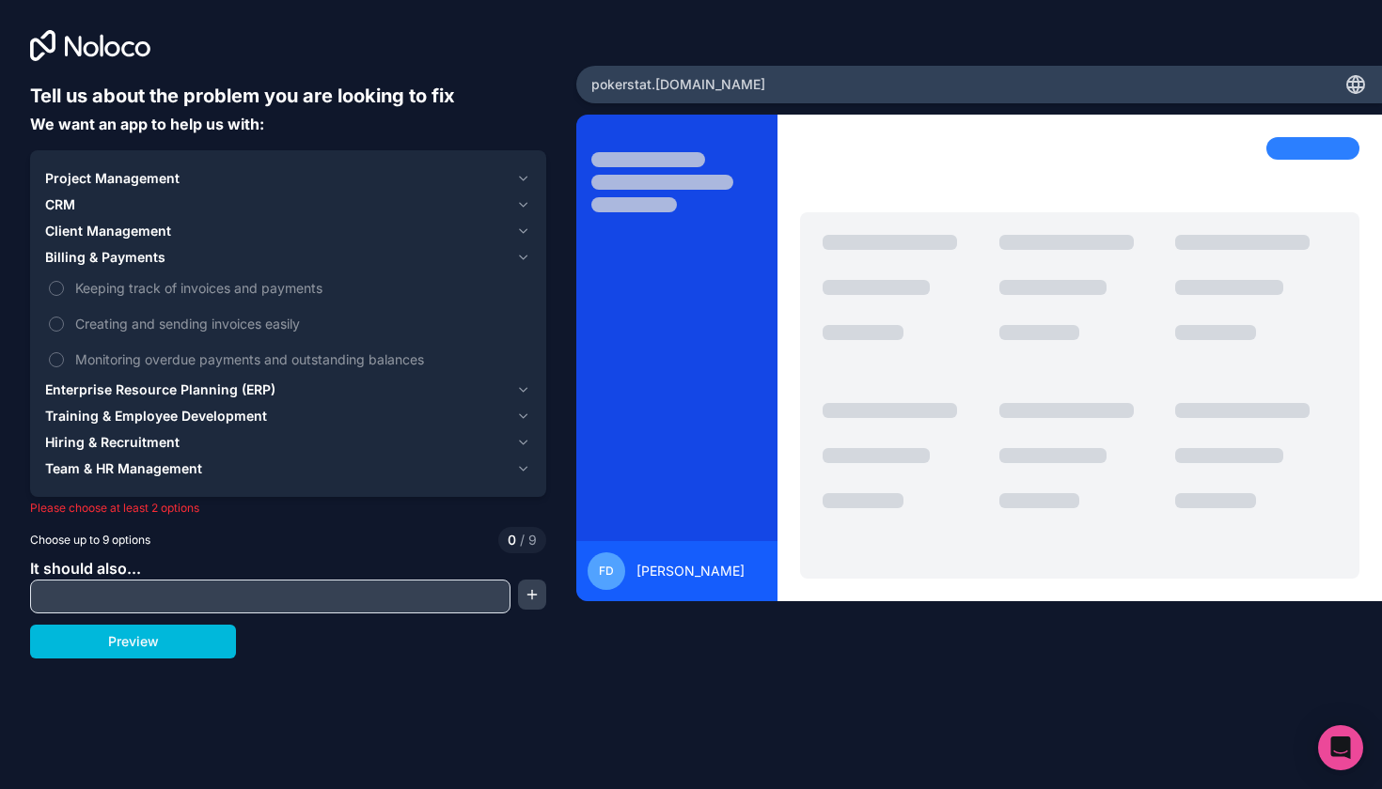
click at [133, 258] on span "Billing & Payments" at bounding box center [105, 257] width 120 height 19
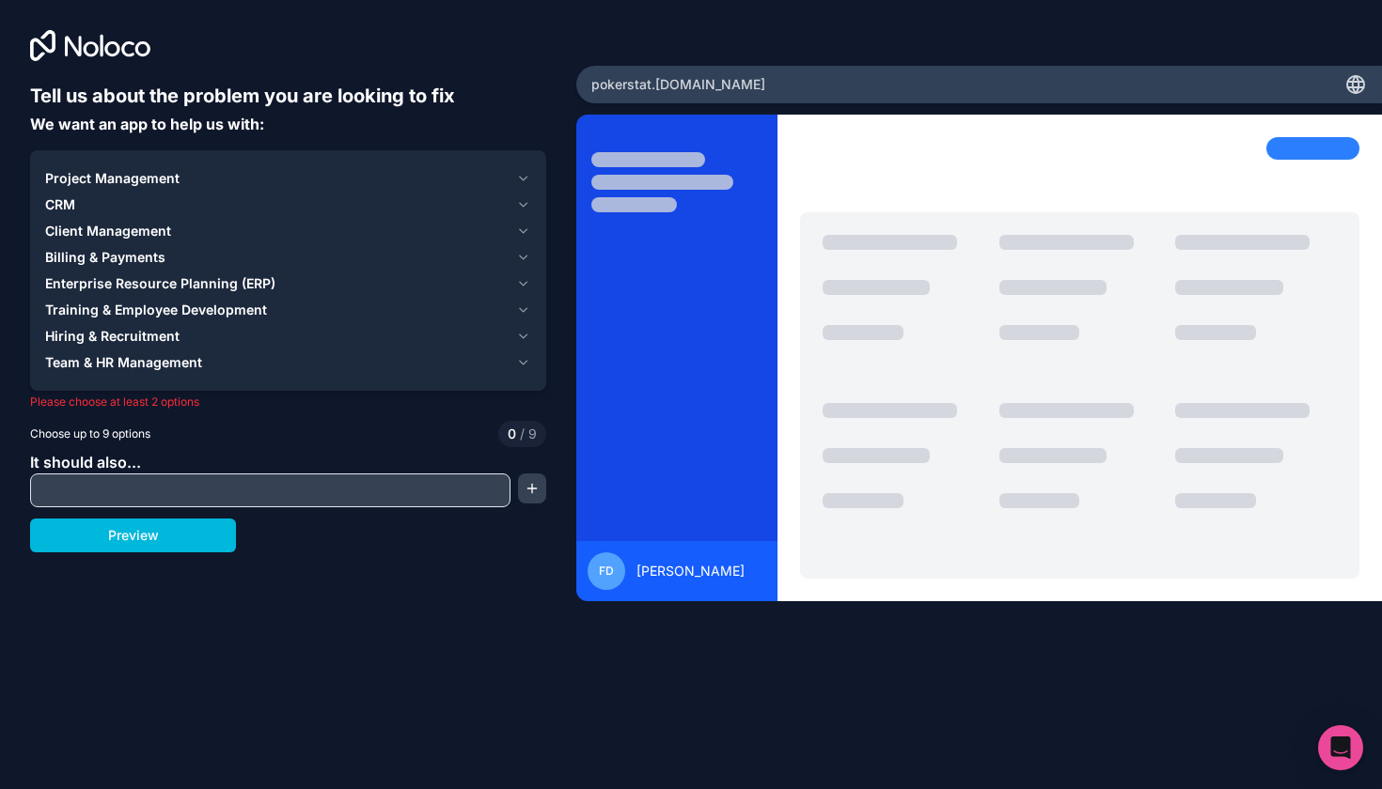
click at [133, 258] on span "Billing & Payments" at bounding box center [105, 257] width 120 height 19
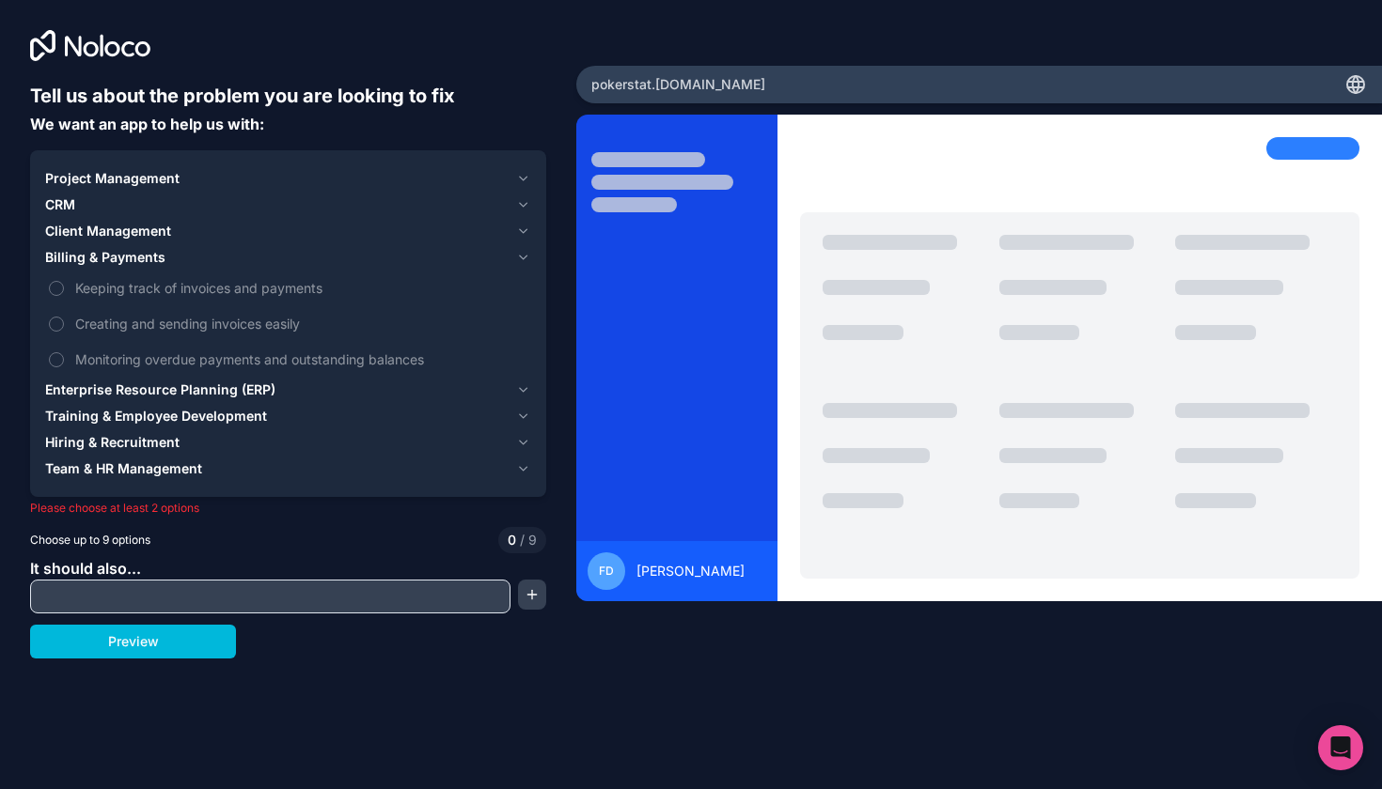
click at [133, 258] on span "Billing & Payments" at bounding box center [105, 257] width 120 height 19
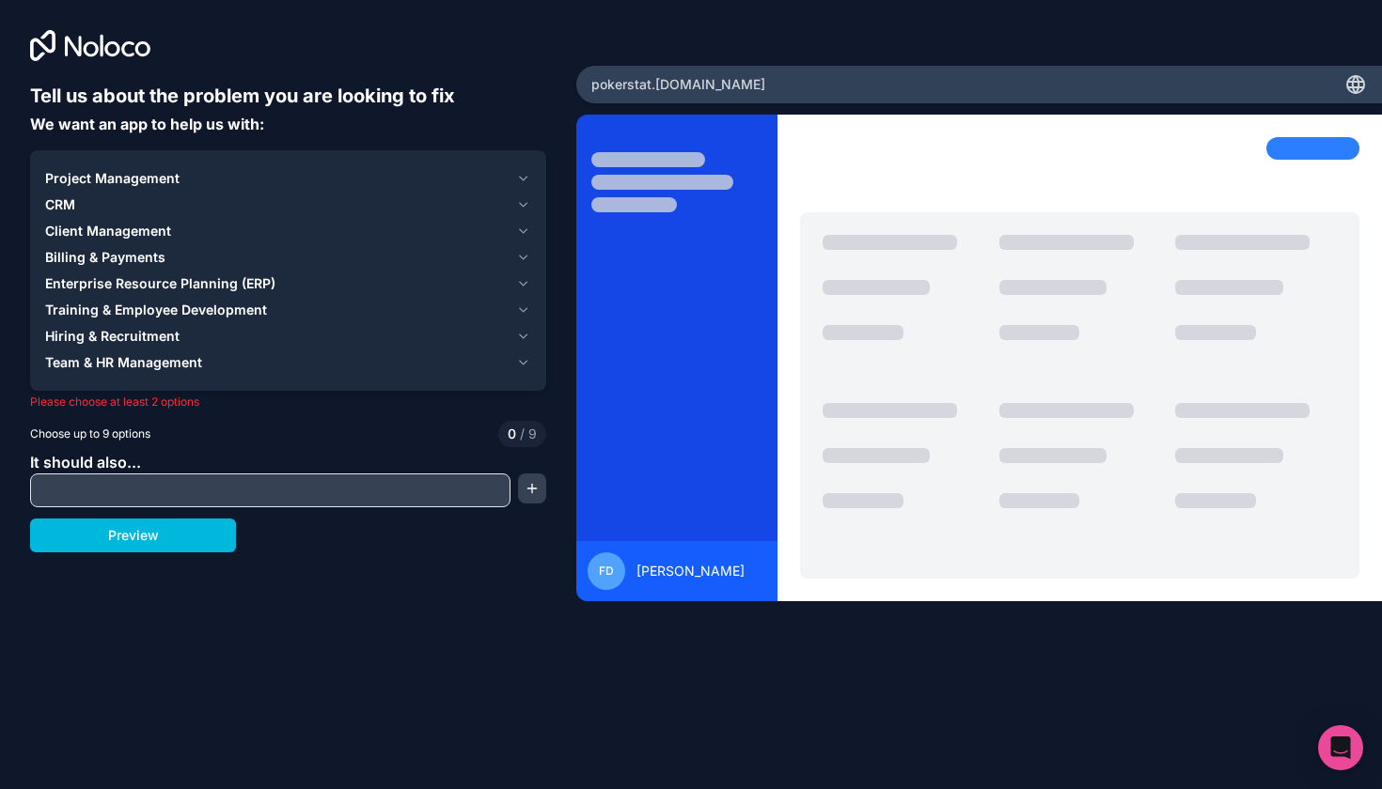
drag, startPoint x: 78, startPoint y: 39, endPoint x: 208, endPoint y: 39, distance: 129.7
click at [208, 39] on div at bounding box center [288, 45] width 516 height 30
click at [237, 39] on div at bounding box center [288, 45] width 516 height 30
click at [306, 284] on div "Enterprise Resource Planning (ERP)" at bounding box center [276, 283] width 463 height 19
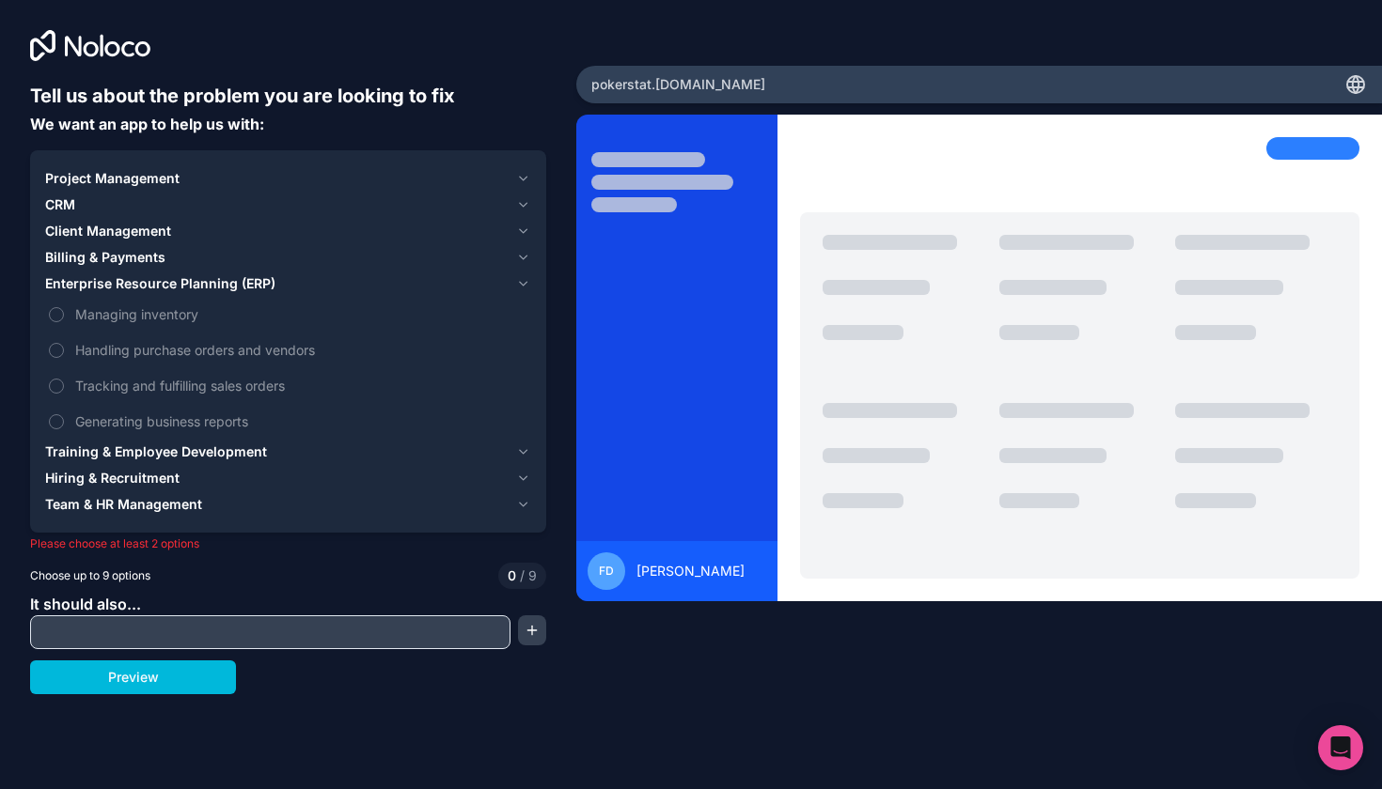
click at [149, 291] on span "Enterprise Resource Planning (ERP)" at bounding box center [160, 283] width 230 height 19
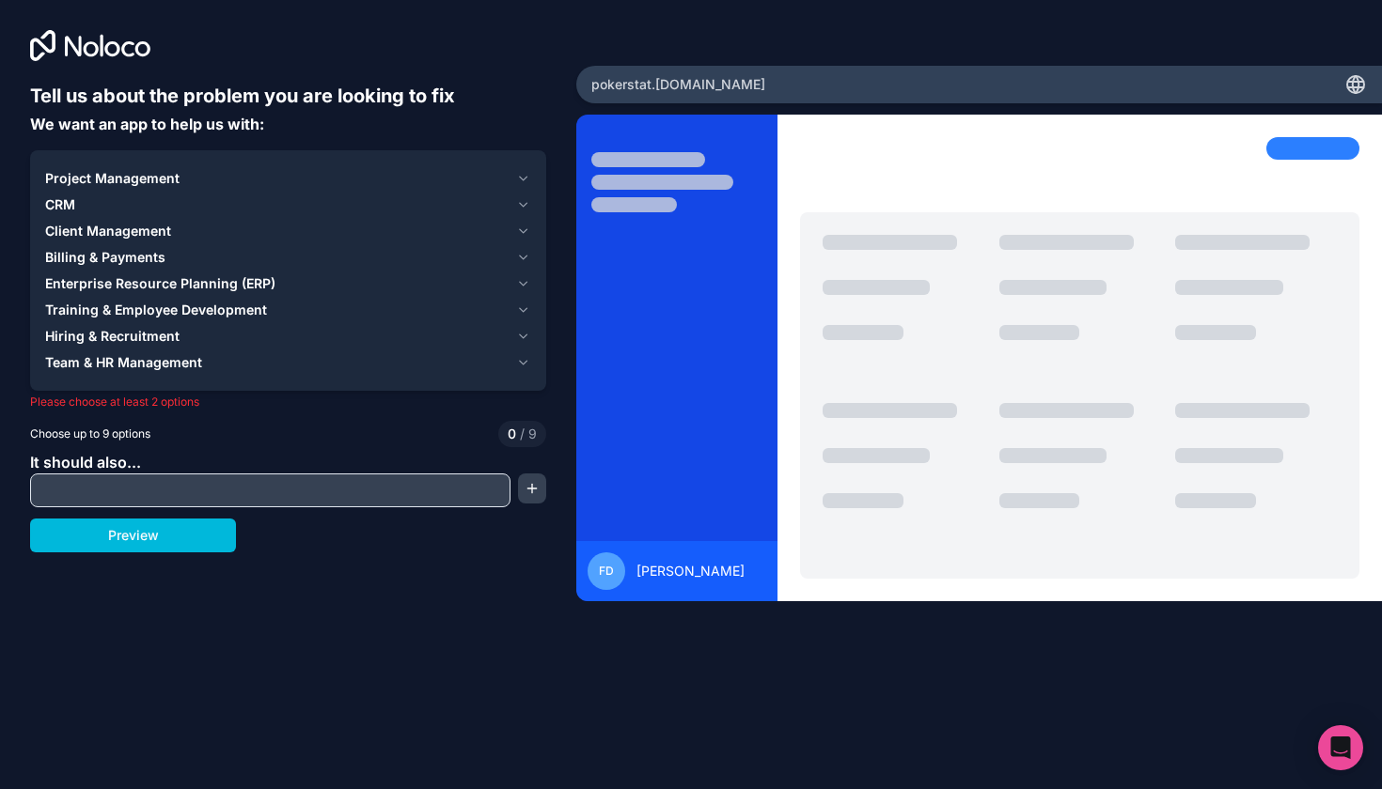
click at [149, 291] on span "Enterprise Resource Planning (ERP)" at bounding box center [160, 283] width 230 height 19
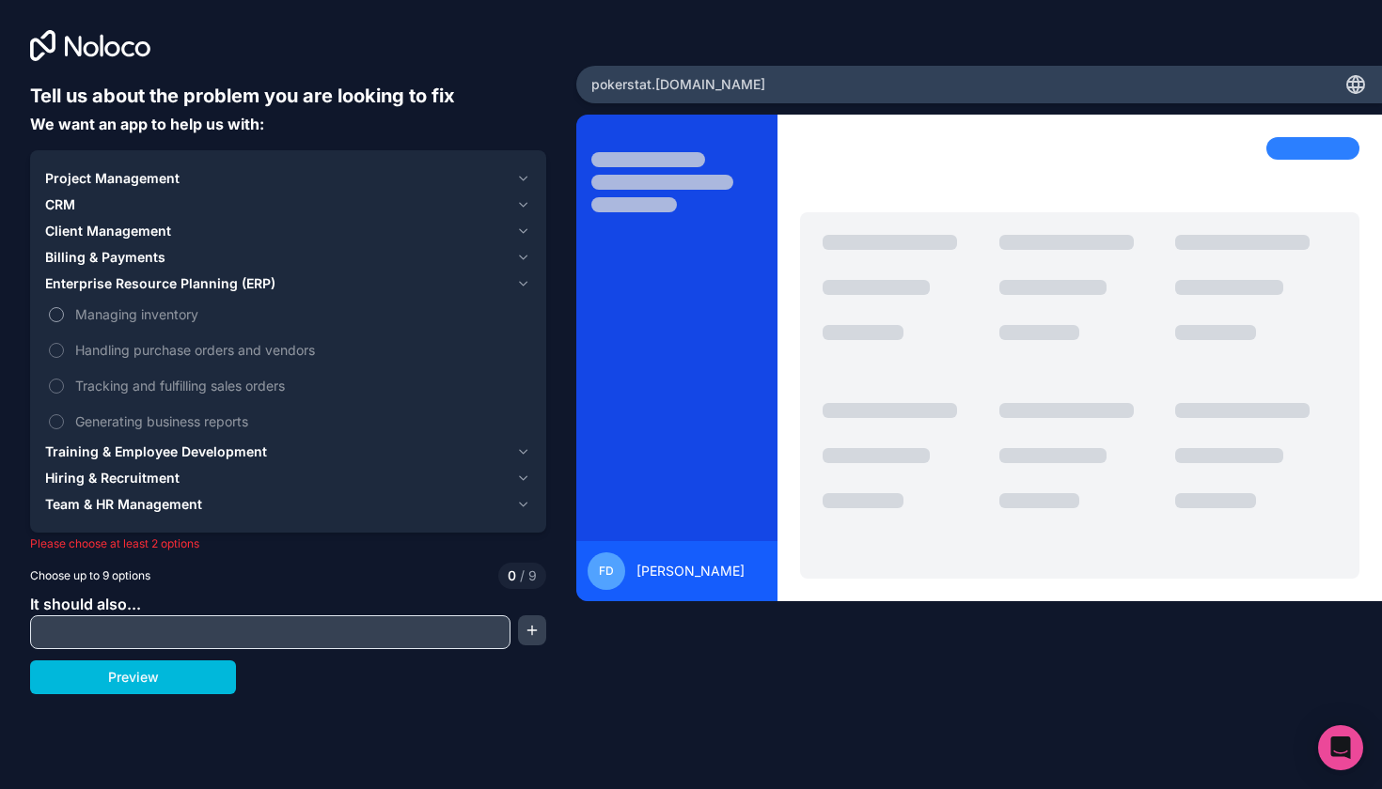
click at [134, 317] on span "Managing inventory" at bounding box center [301, 315] width 452 height 20
click at [64, 317] on button "Managing inventory" at bounding box center [56, 314] width 15 height 15
click at [145, 286] on span "Enterprise Resource Planning (ERP)" at bounding box center [160, 283] width 230 height 19
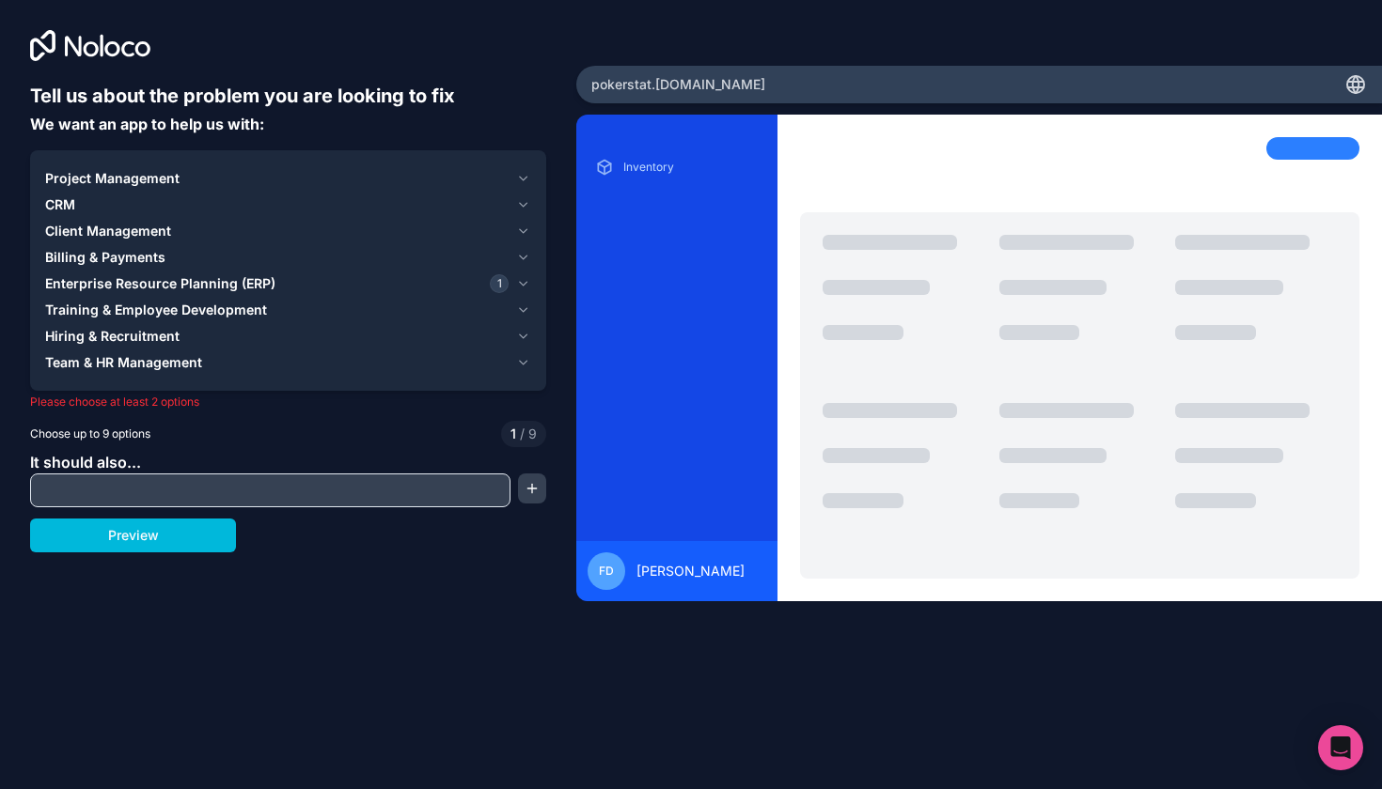
click at [142, 336] on span "Hiring & Recruitment" at bounding box center [112, 336] width 134 height 19
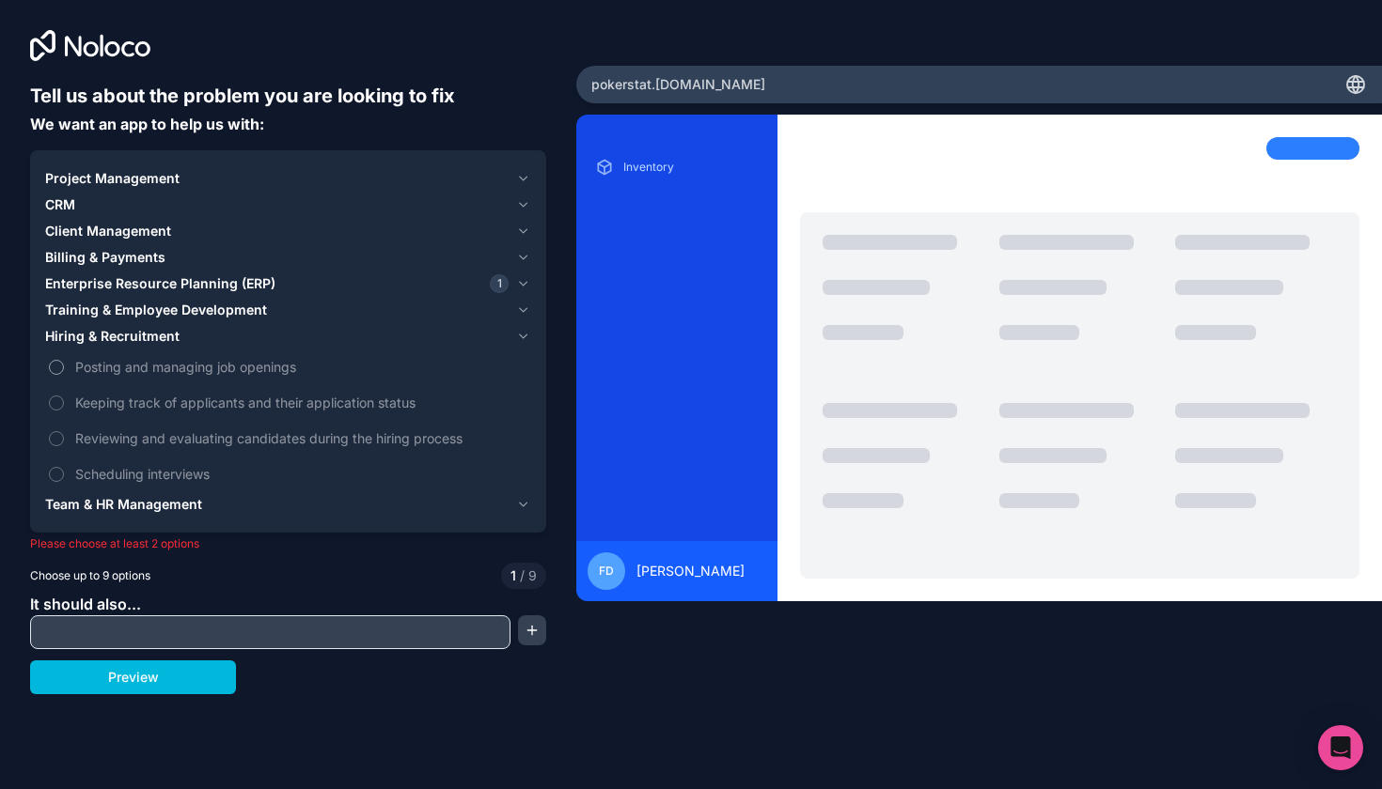
click at [129, 383] on label "Posting and managing job openings" at bounding box center [288, 367] width 486 height 35
click at [64, 375] on button "Posting and managing job openings" at bounding box center [56, 367] width 15 height 15
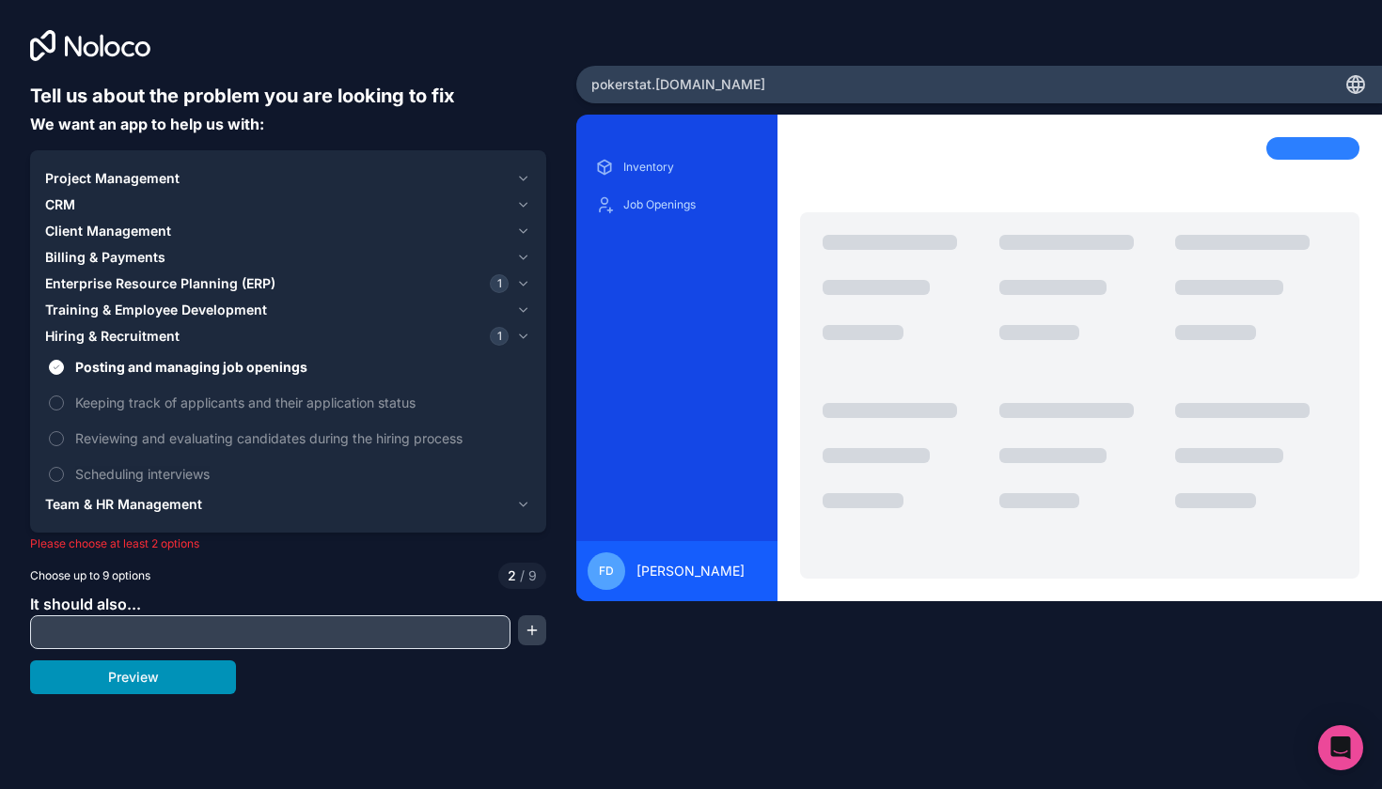
click at [155, 685] on button "Preview" at bounding box center [133, 678] width 206 height 34
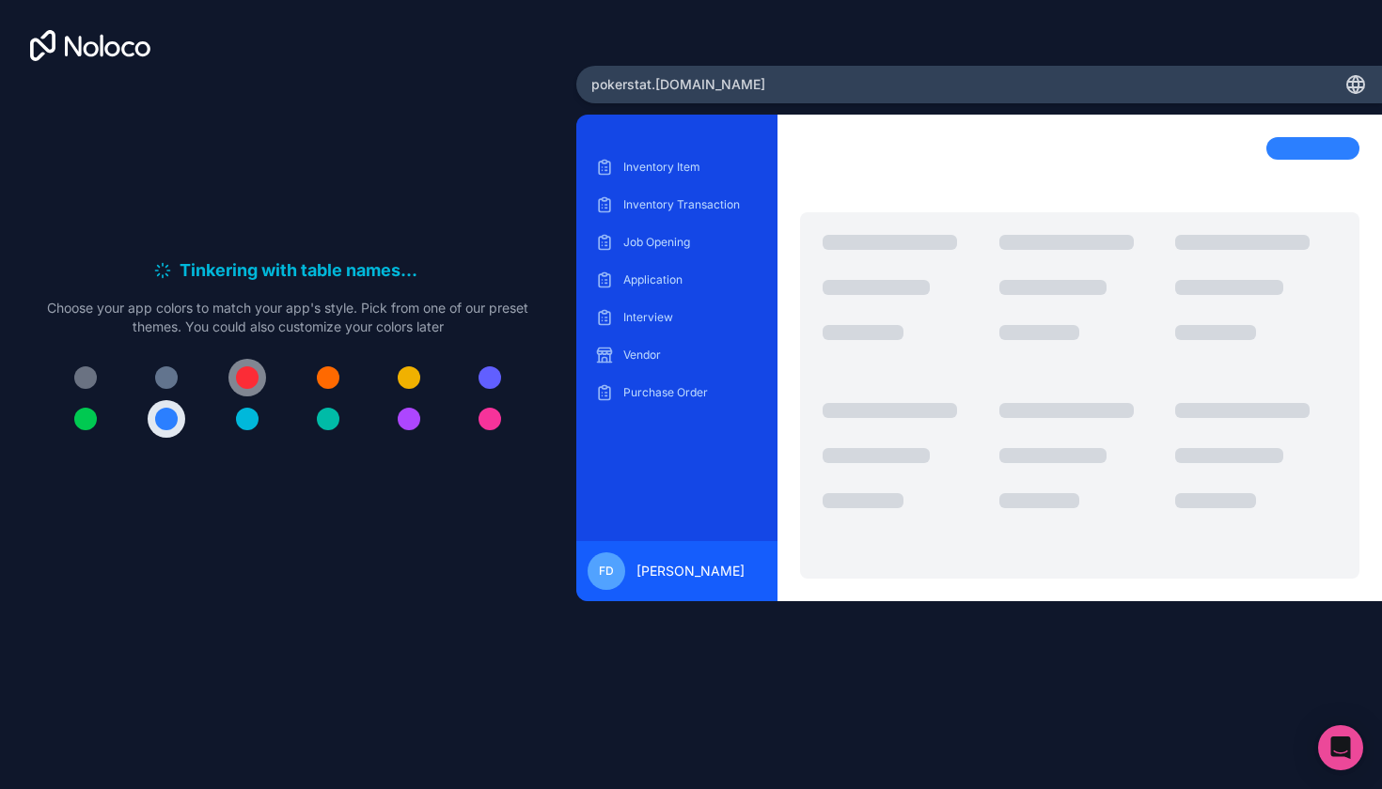
click at [252, 382] on div at bounding box center [247, 378] width 23 height 23
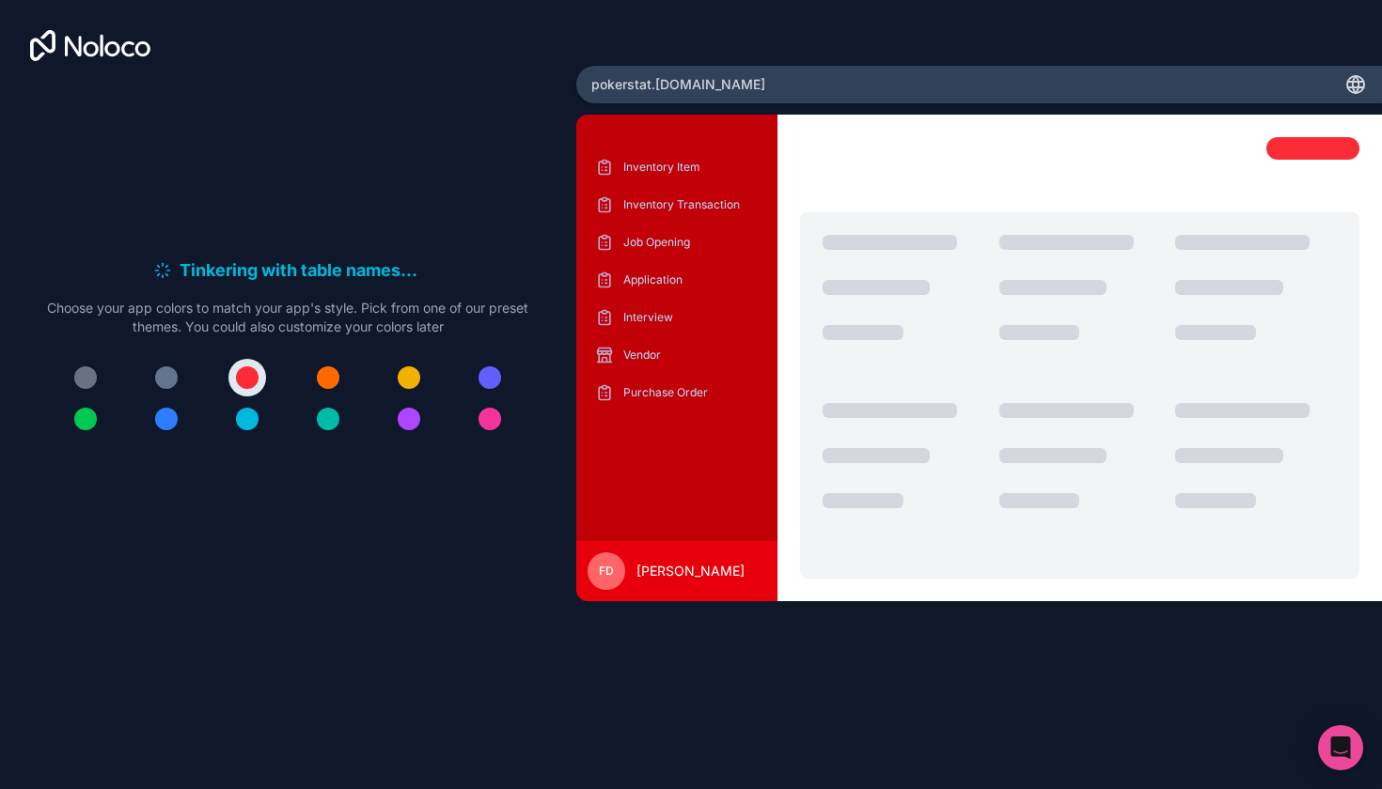
click at [279, 414] on div at bounding box center [287, 398] width 481 height 79
click at [453, 417] on div at bounding box center [287, 398] width 481 height 79
click at [480, 417] on div at bounding box center [489, 419] width 23 height 23
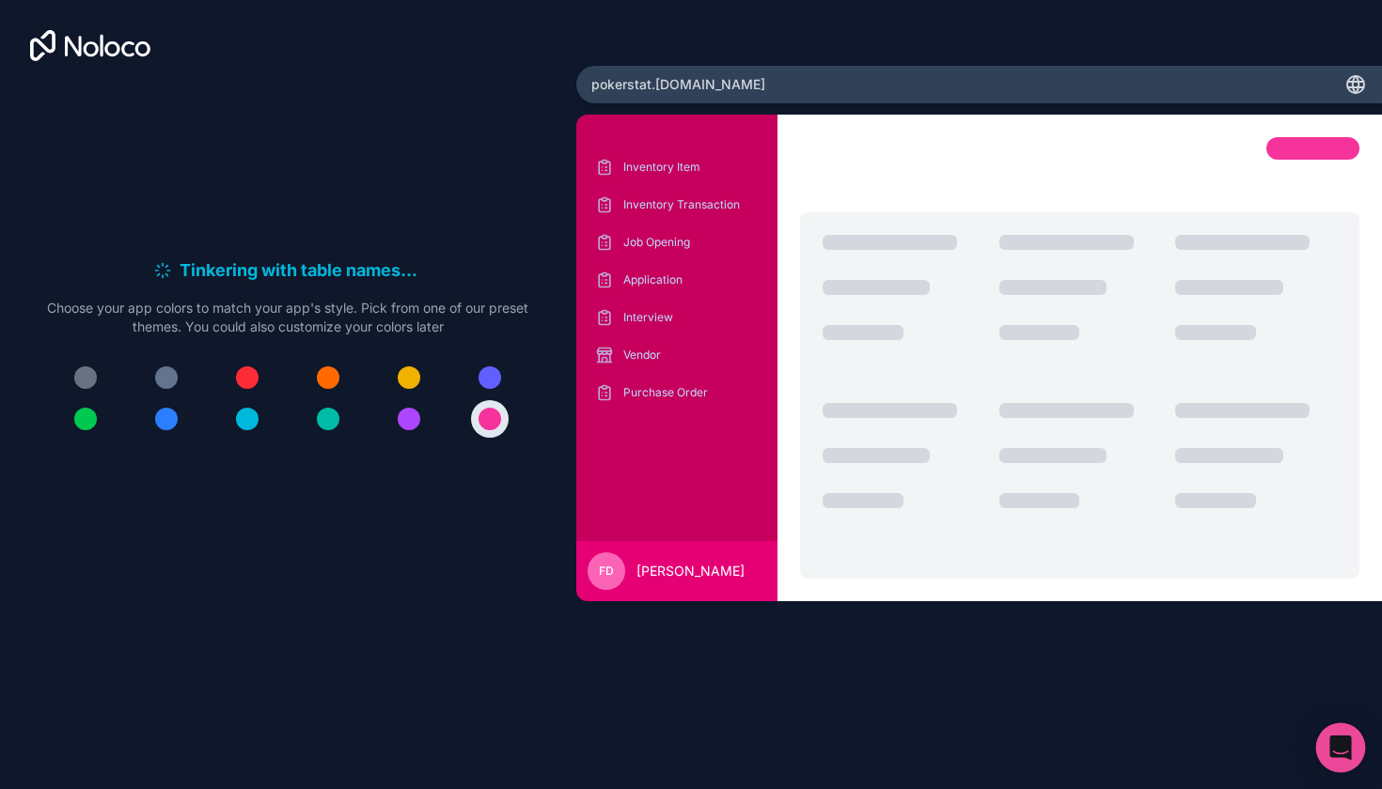
click at [1344, 747] on icon "Open Intercom Messenger" at bounding box center [1340, 748] width 22 height 24
